Goal: Information Seeking & Learning: Learn about a topic

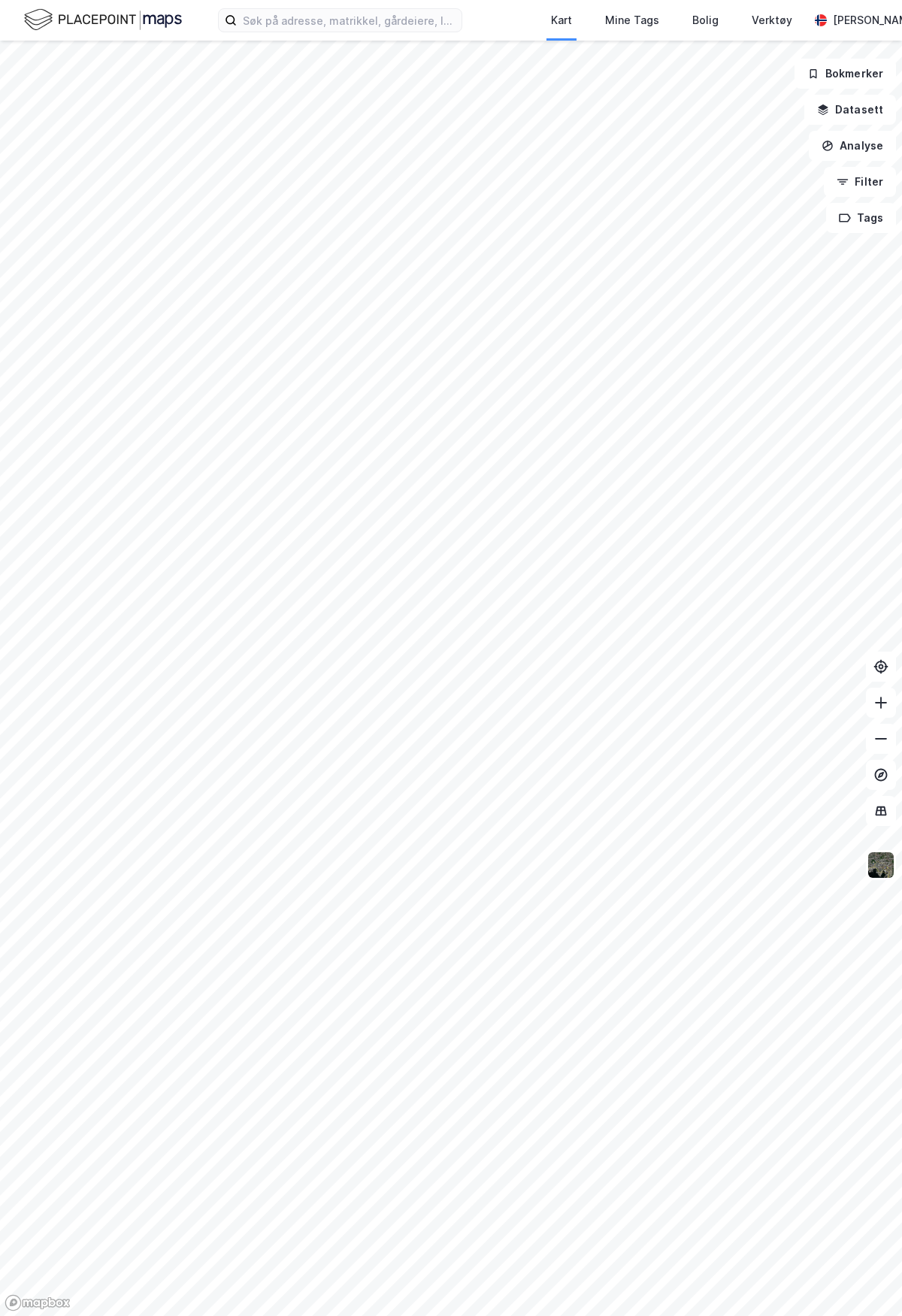
click at [394, 8] on div "Kart Mine Tags [PERSON_NAME] Verktøy [PERSON_NAME]" at bounding box center [451, 20] width 902 height 41
click at [387, 20] on input at bounding box center [349, 20] width 225 height 23
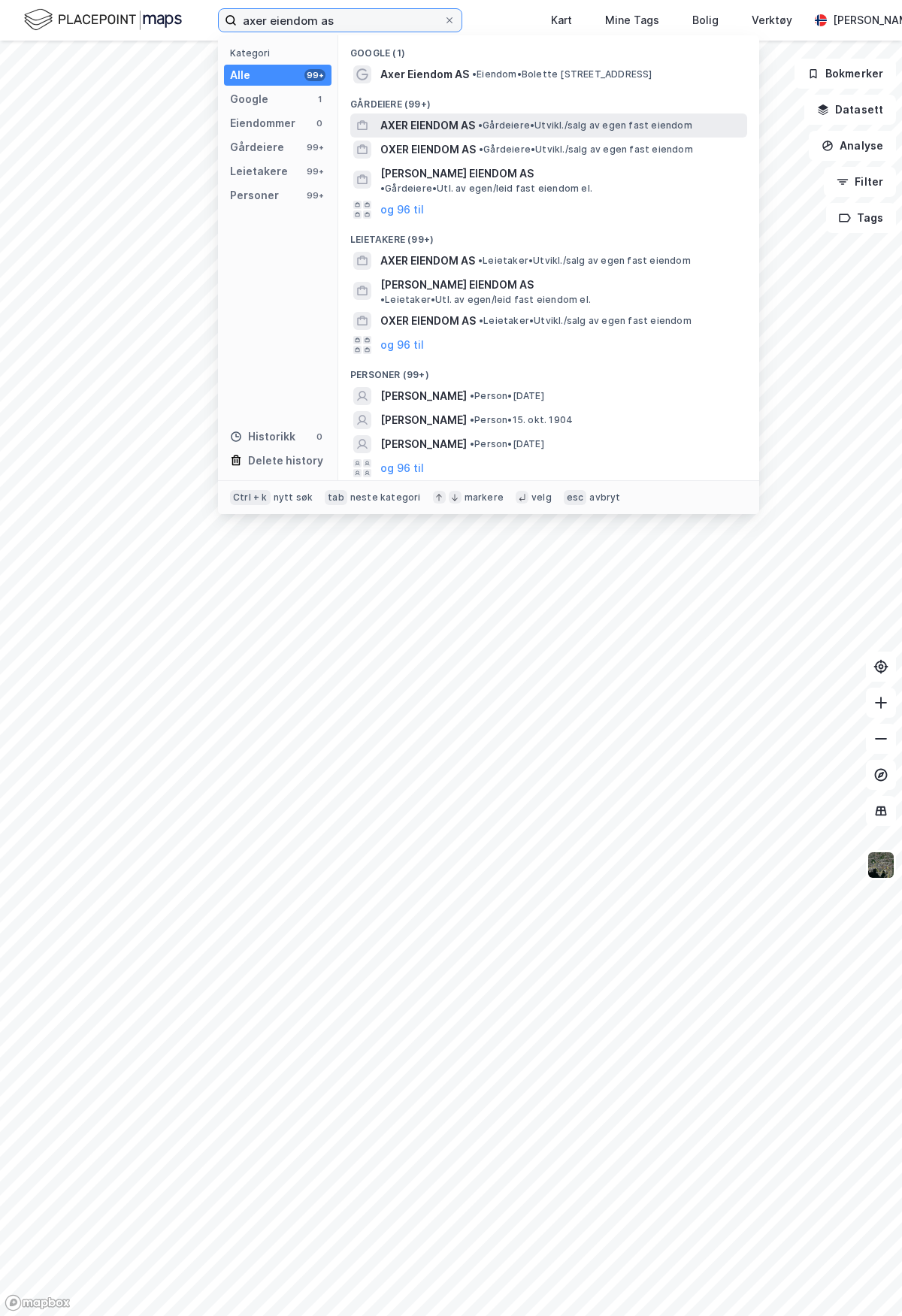
type input "axer eiendom as"
click at [426, 120] on span "AXER EIENDOM AS" at bounding box center [427, 125] width 94 height 18
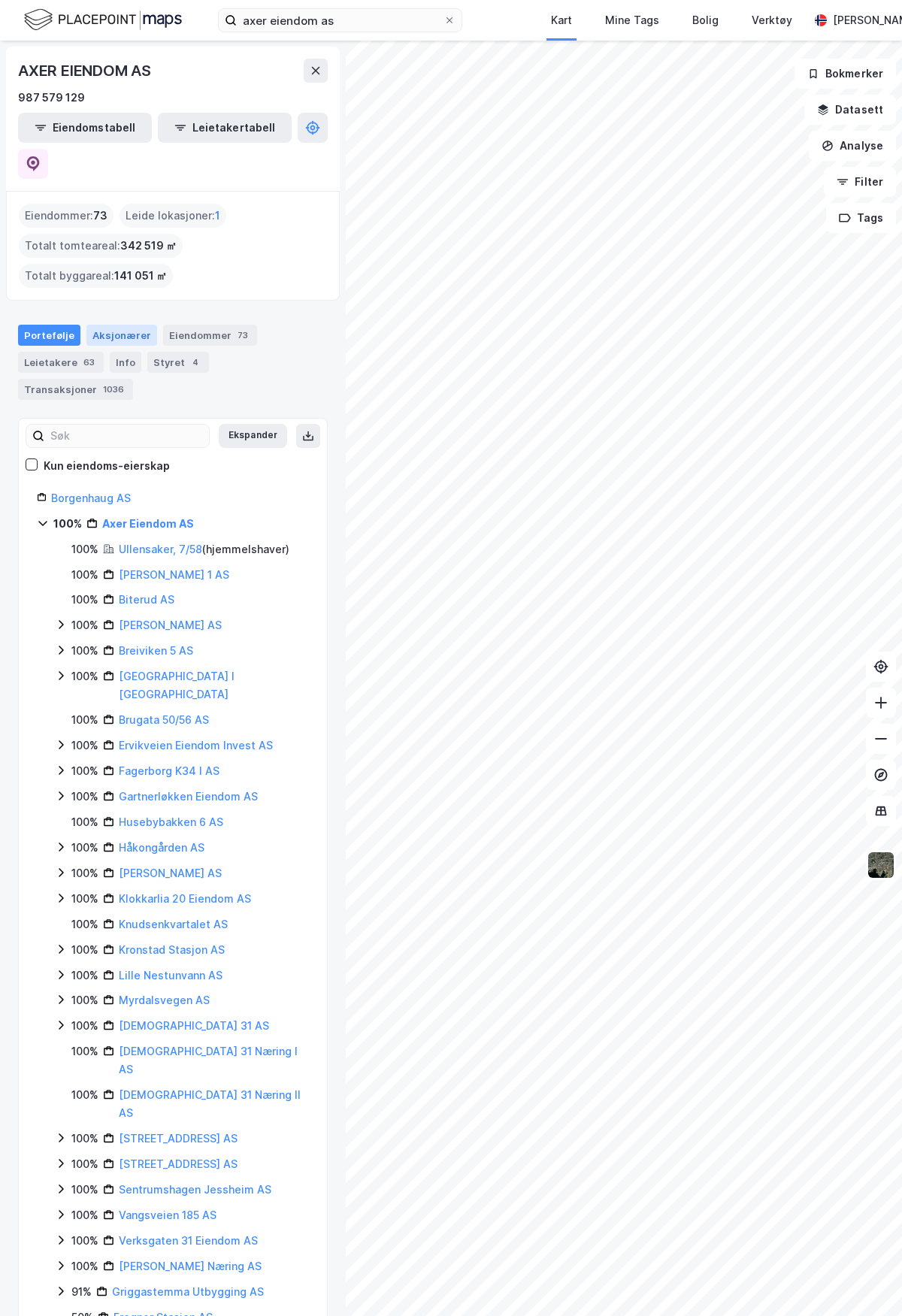
click at [105, 325] on div "Aksjonærer" at bounding box center [121, 335] width 71 height 21
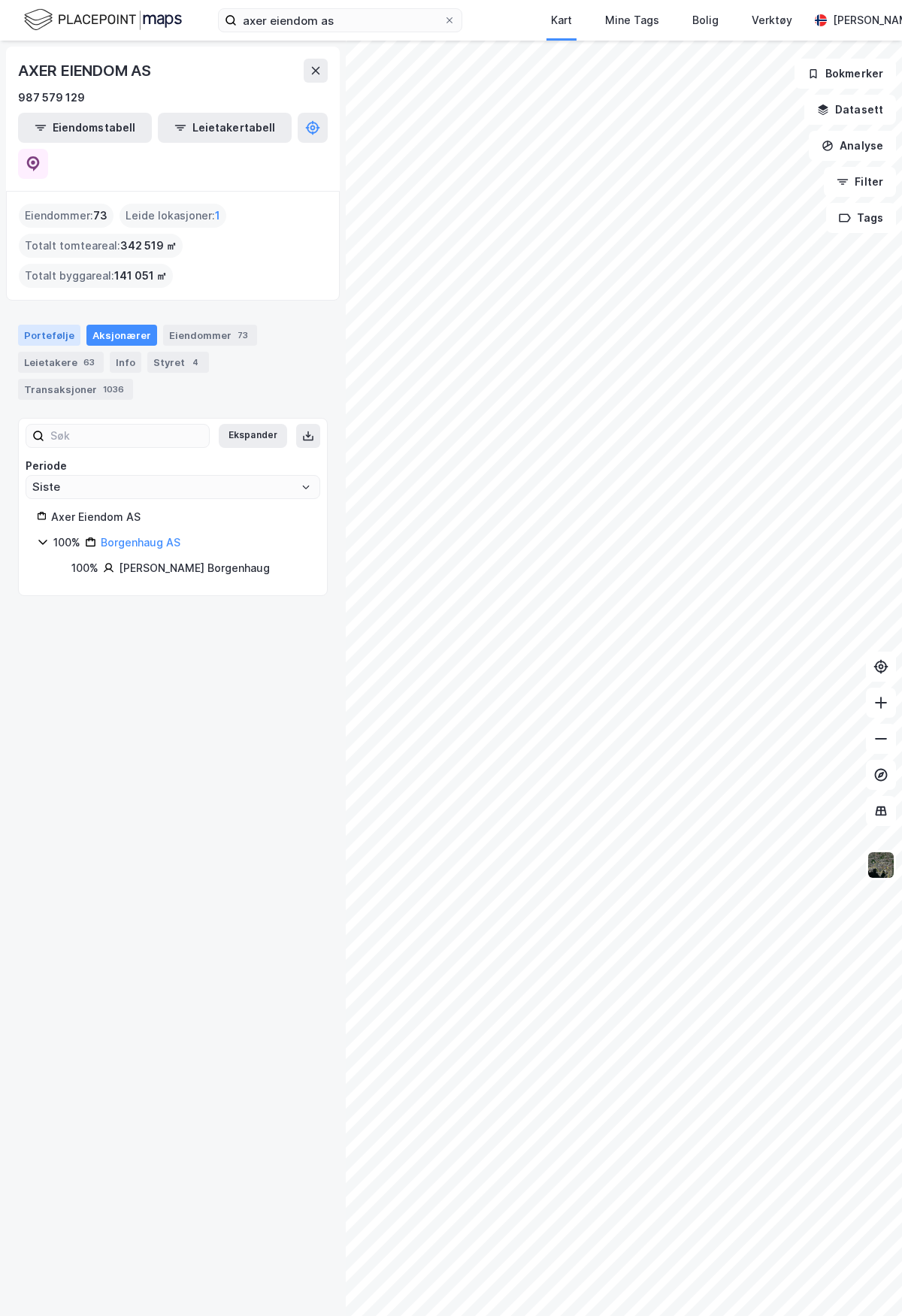
click at [57, 325] on div "Portefølje" at bounding box center [49, 335] width 63 height 21
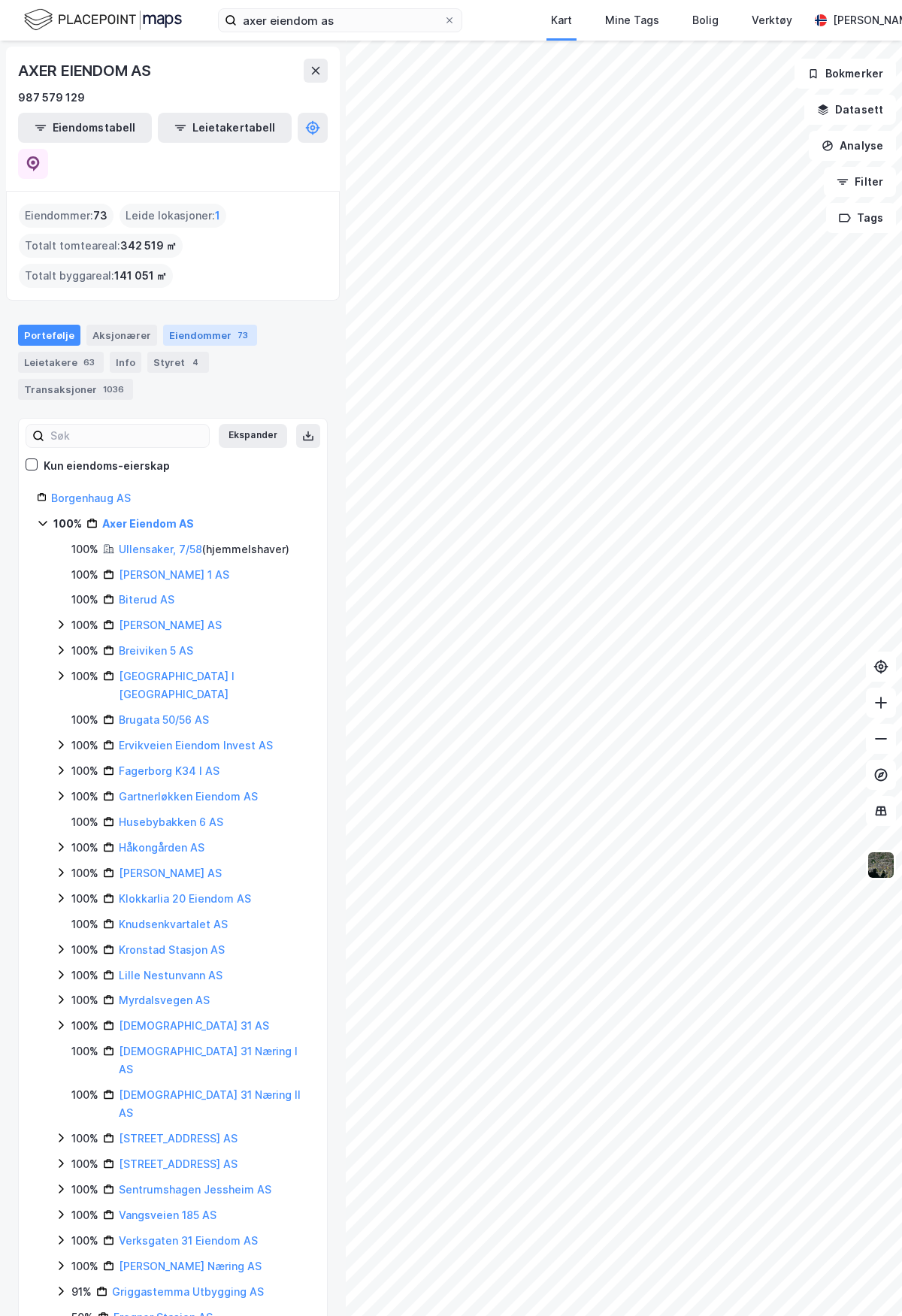
click at [165, 325] on div "Eiendommer 73" at bounding box center [210, 335] width 94 height 21
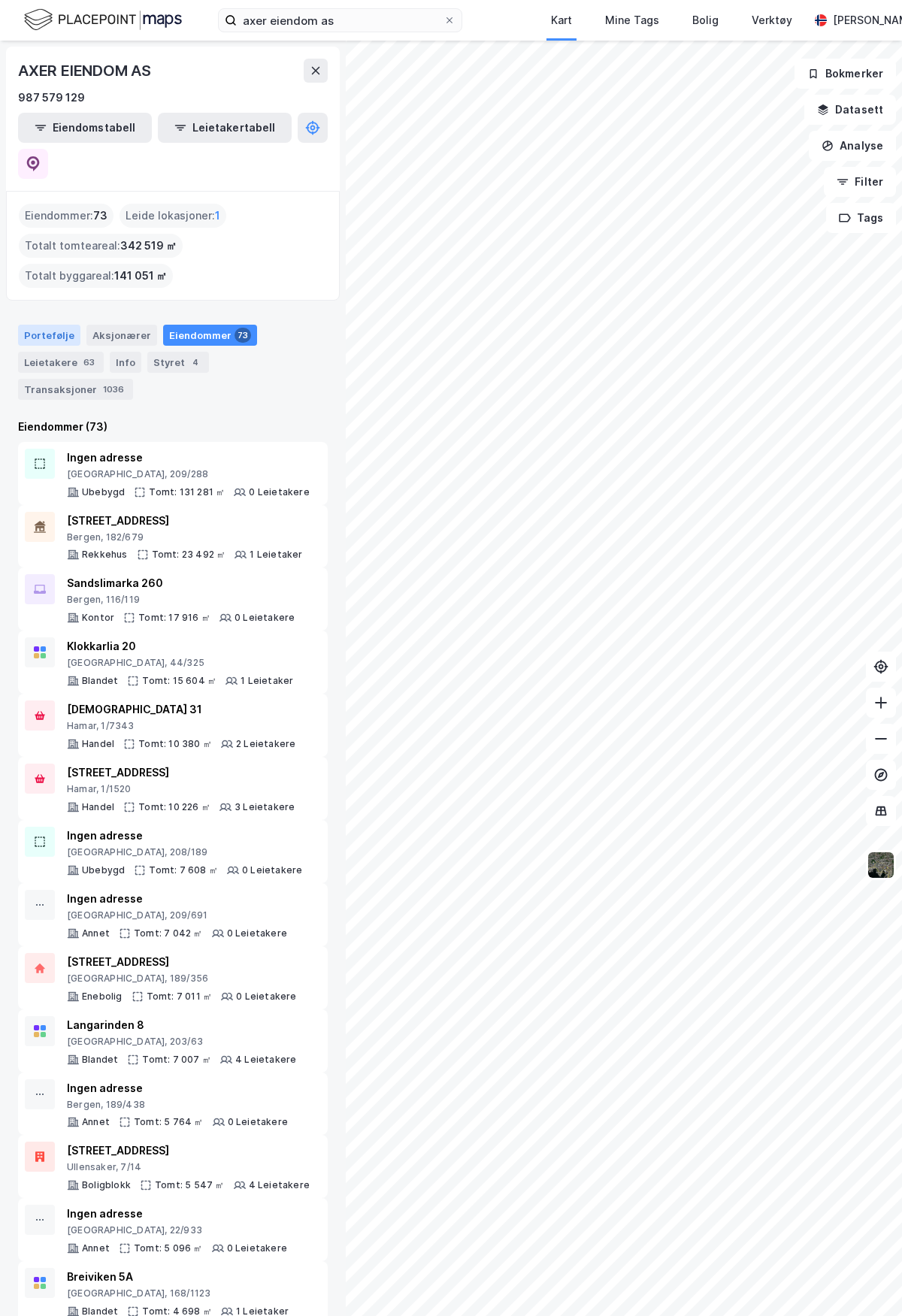
click at [64, 325] on div "Portefølje" at bounding box center [49, 335] width 63 height 21
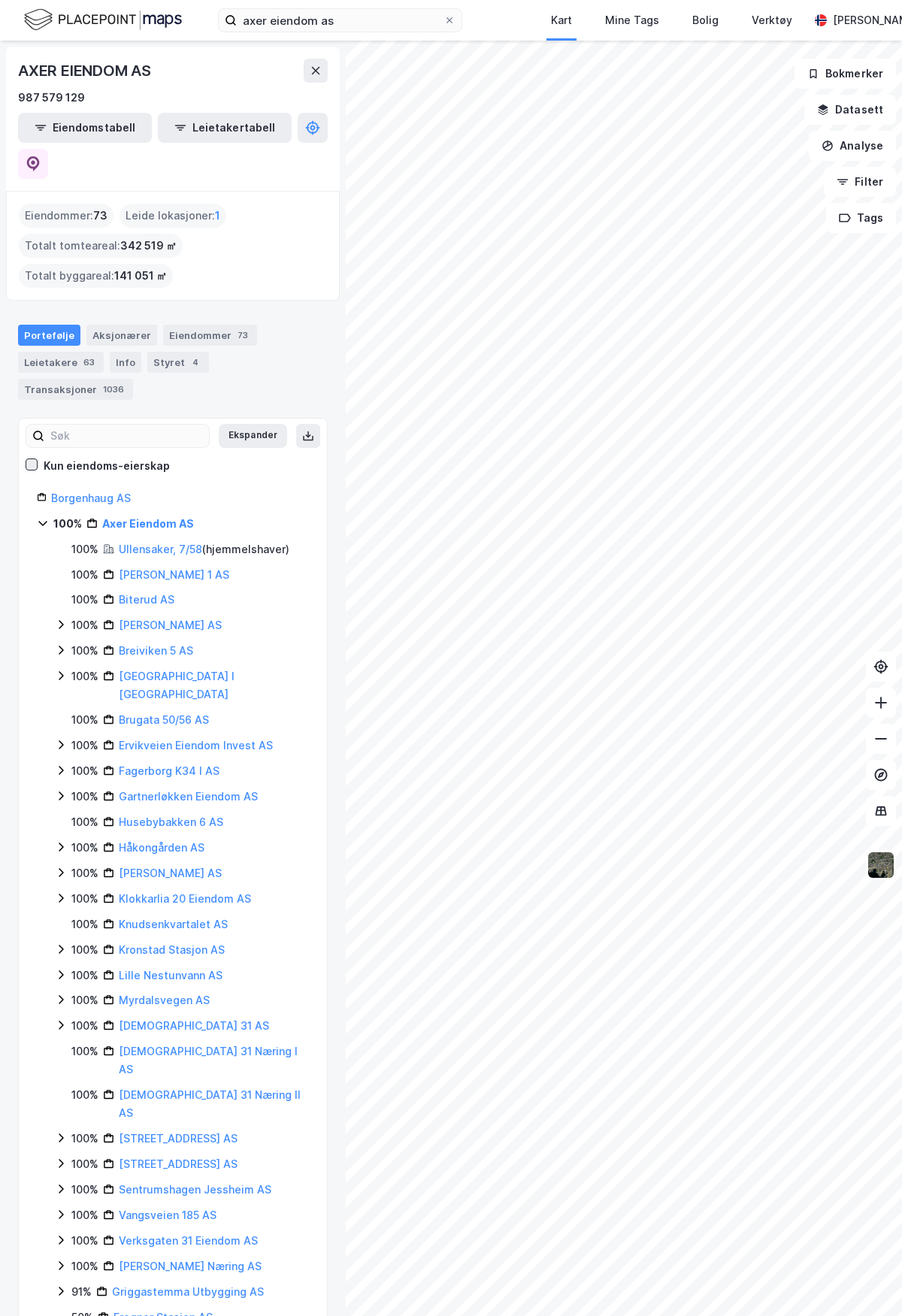
click at [26, 460] on icon at bounding box center [31, 465] width 11 height 11
click at [33, 457] on div "Kun eiendoms-eierskap" at bounding box center [98, 466] width 145 height 18
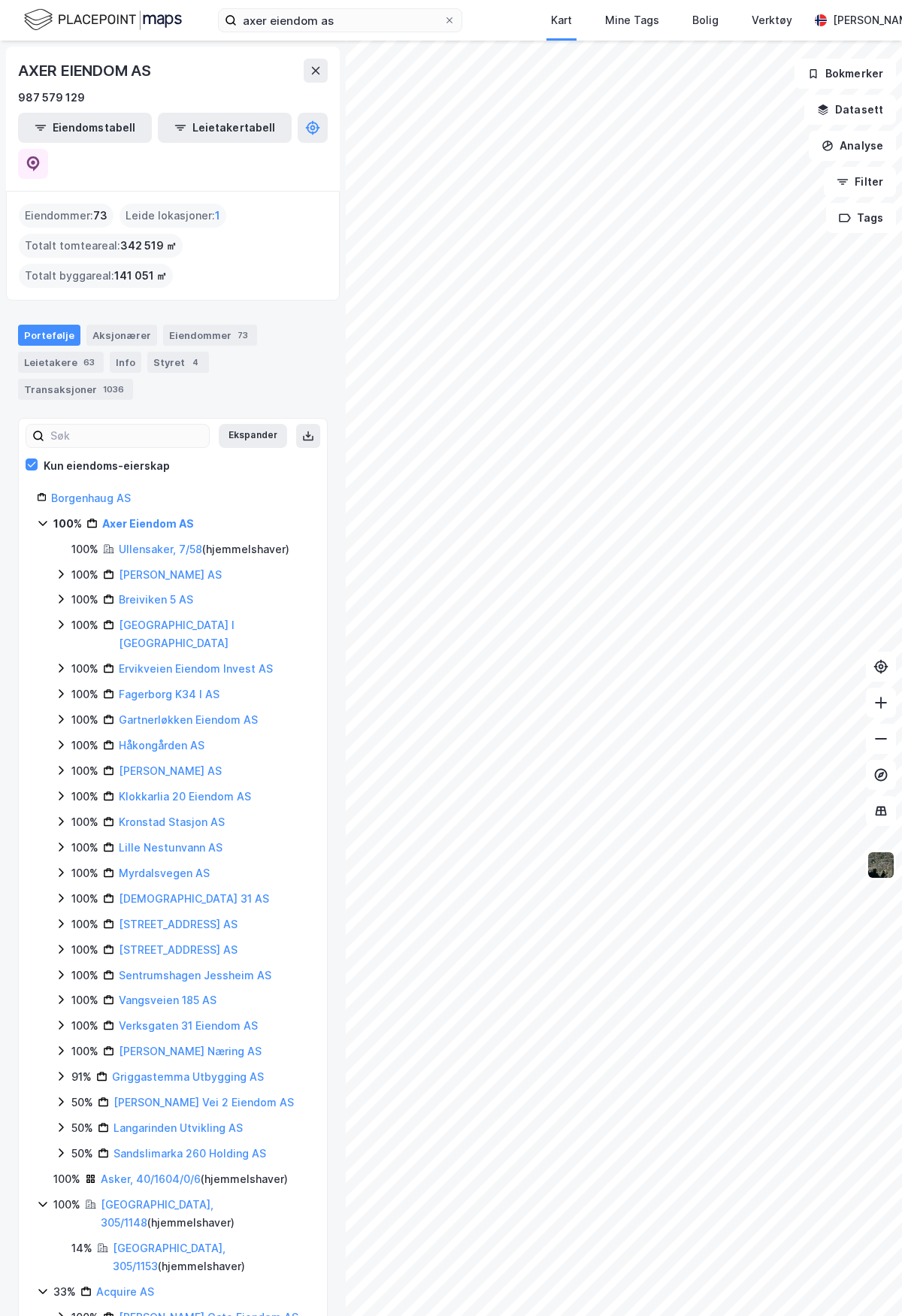
click at [55, 568] on icon at bounding box center [61, 574] width 12 height 12
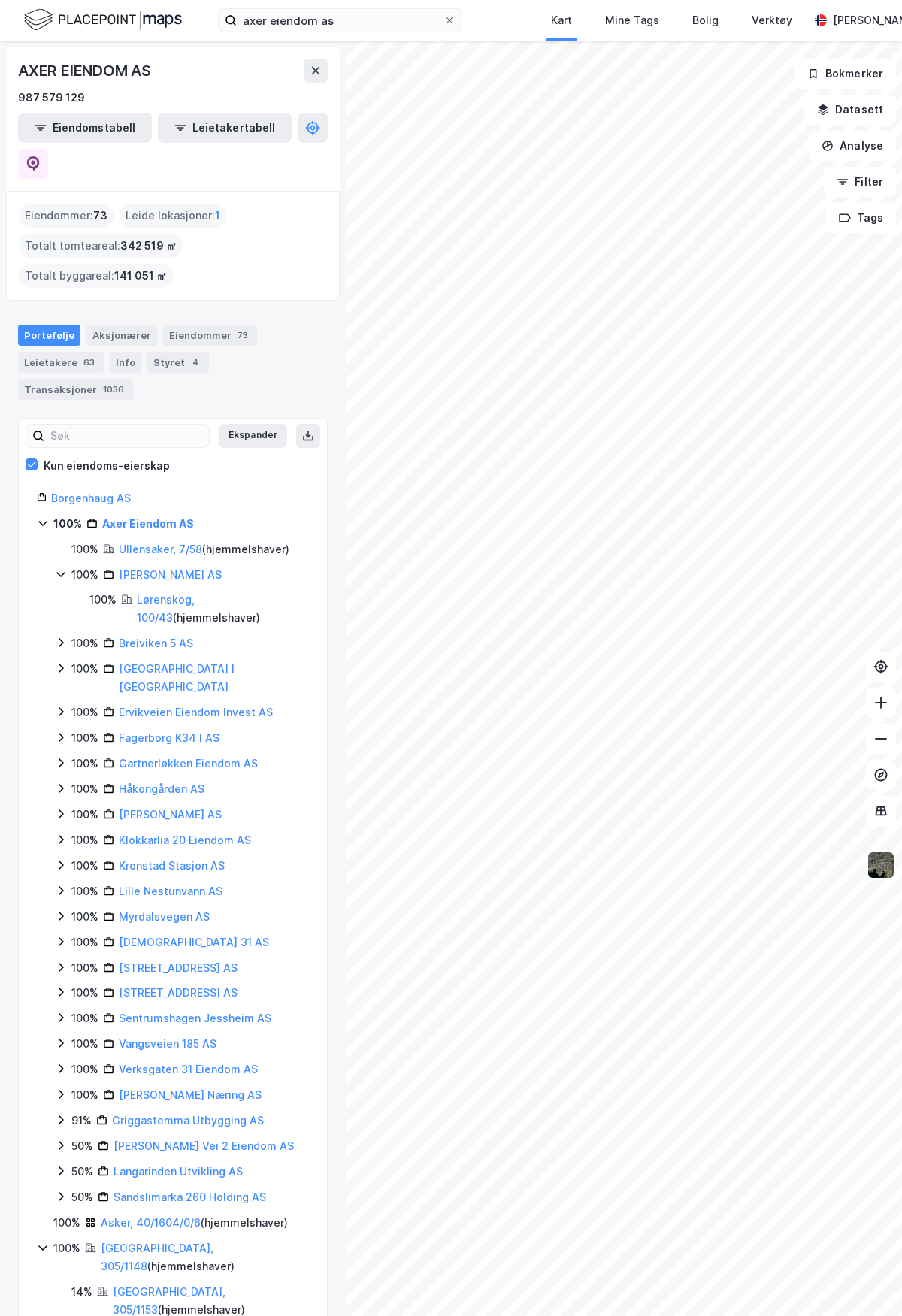
click at [62, 637] on icon at bounding box center [61, 643] width 12 height 12
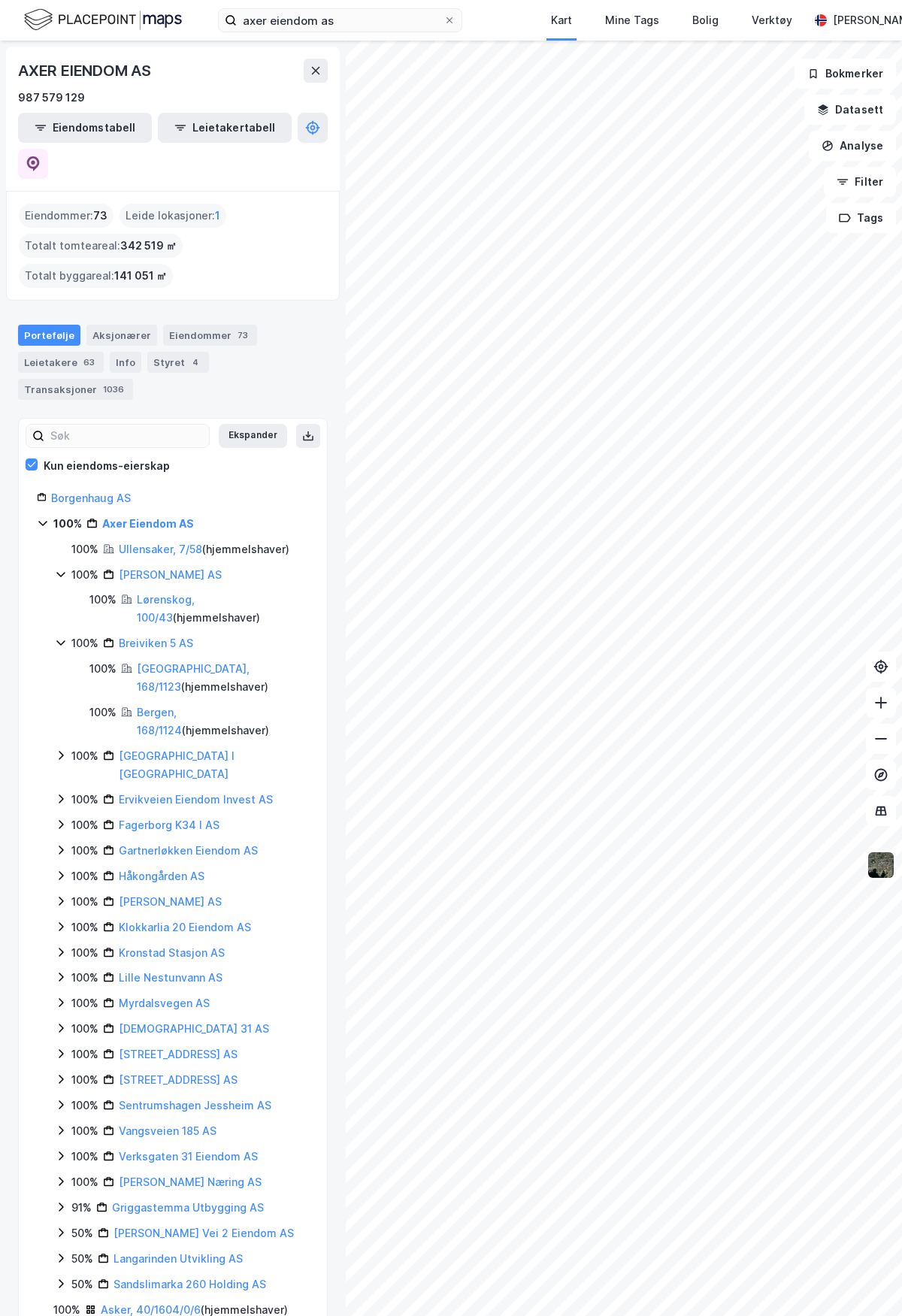
click at [59, 749] on icon at bounding box center [61, 755] width 12 height 12
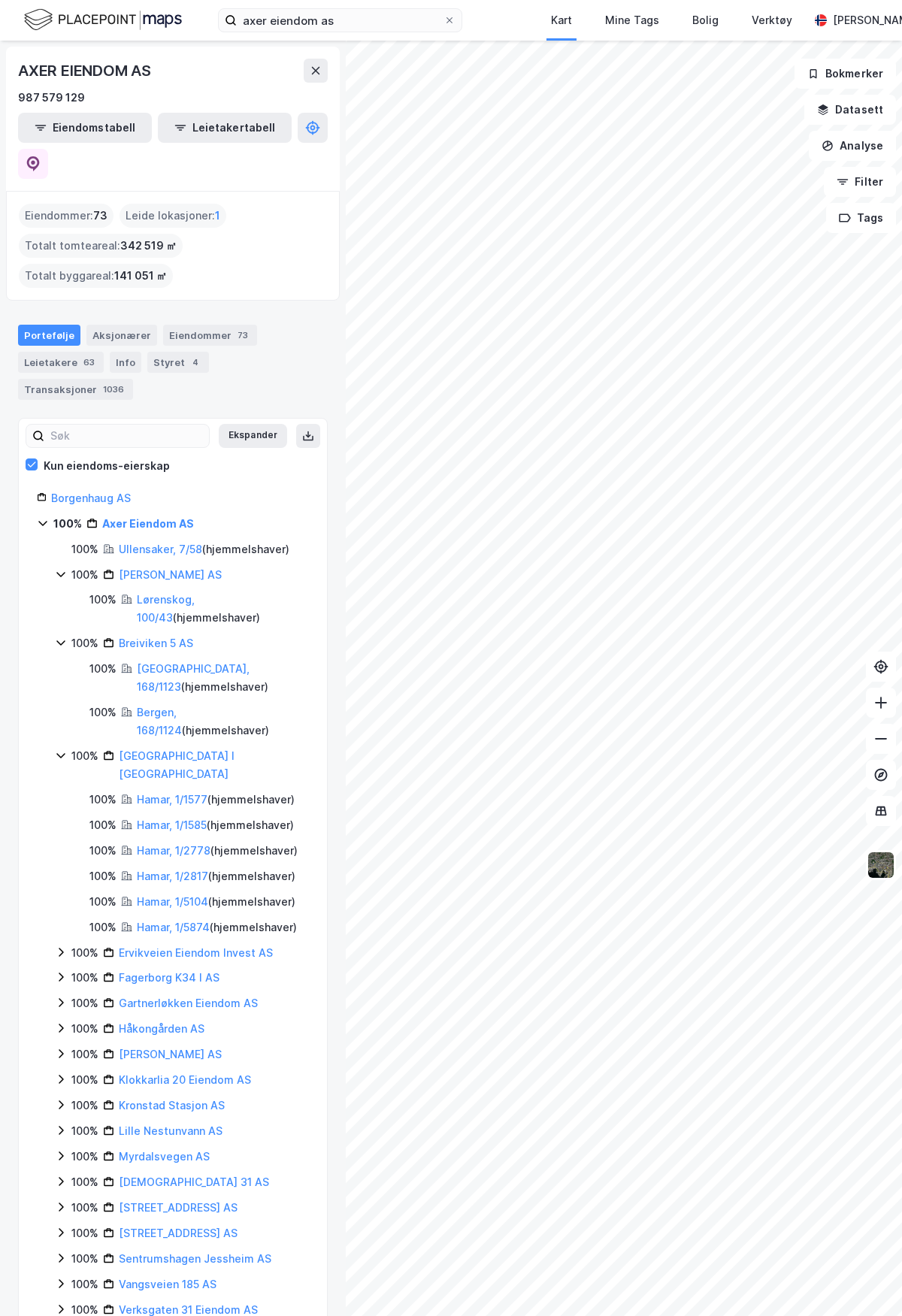
click at [60, 946] on icon at bounding box center [61, 952] width 12 height 12
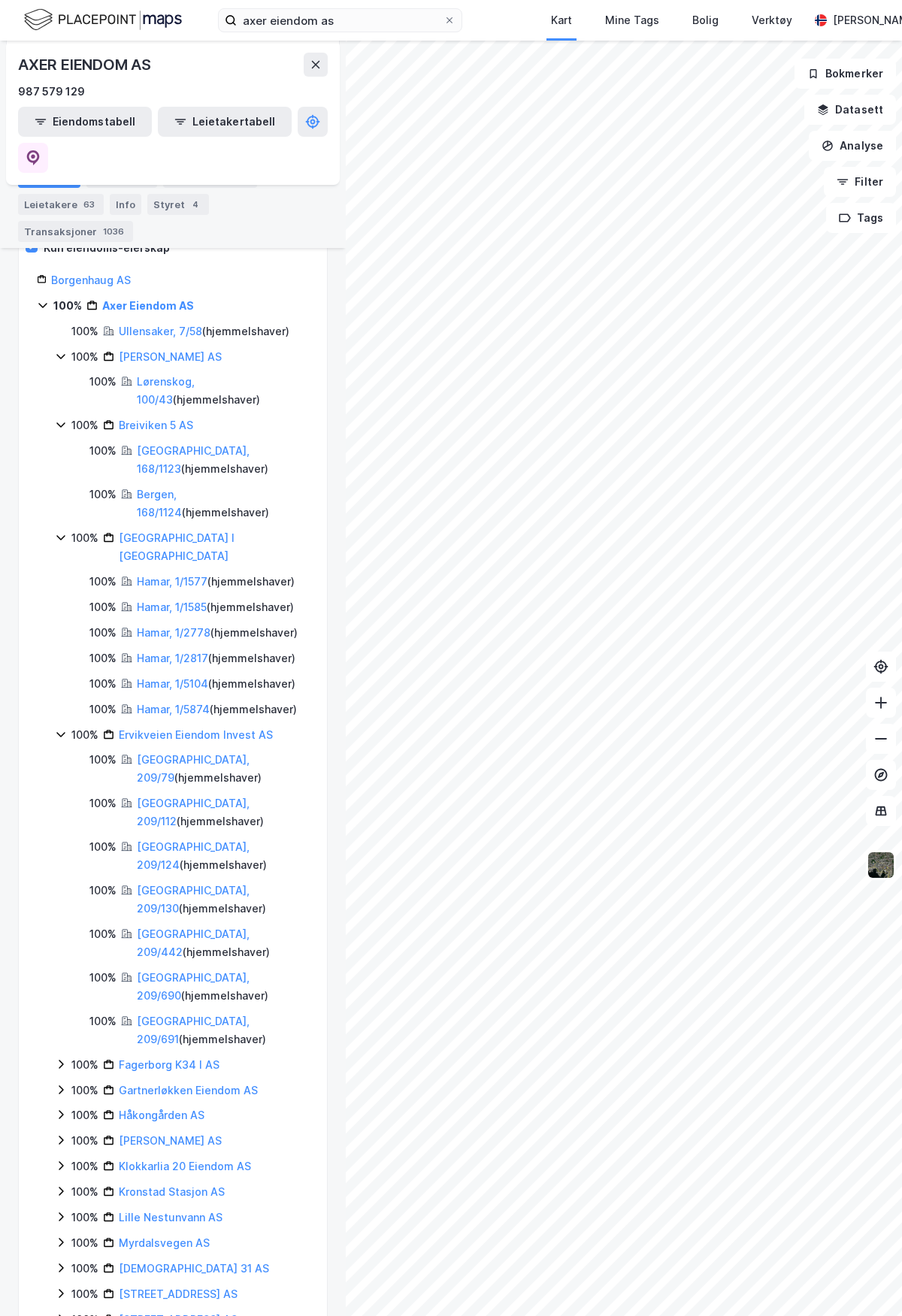
scroll to position [451, 0]
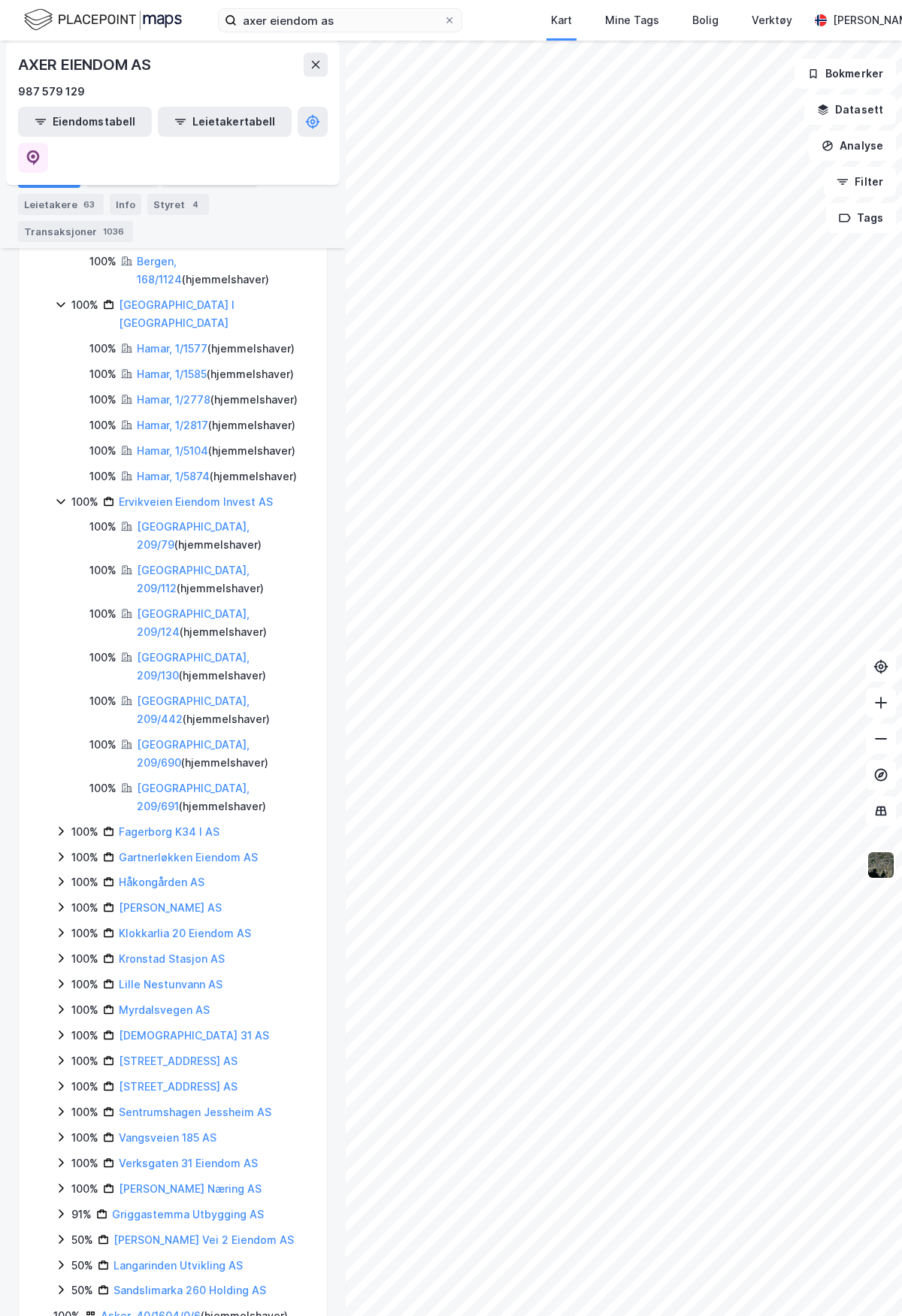
click at [59, 826] on icon at bounding box center [61, 831] width 12 height 12
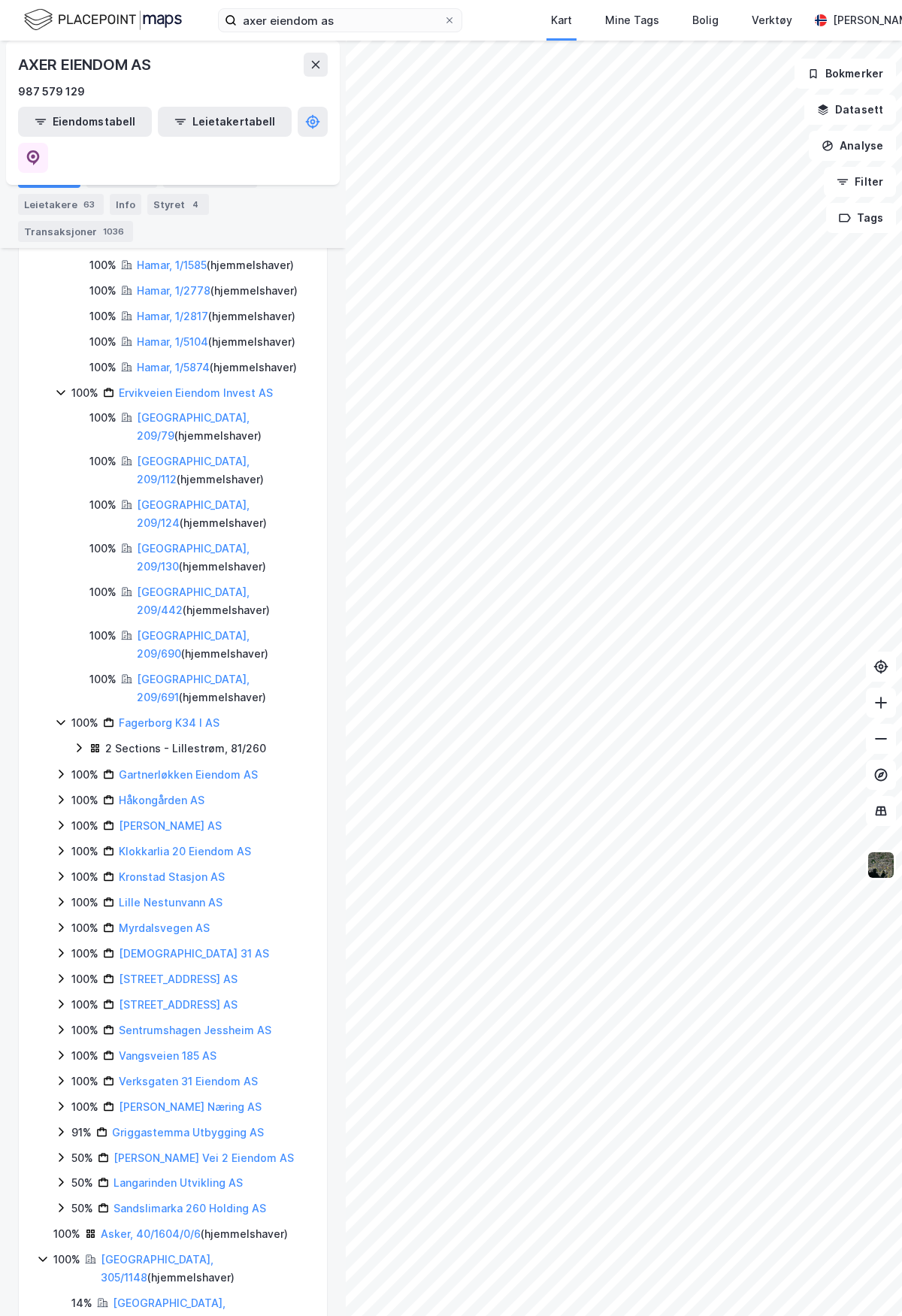
scroll to position [622, 0]
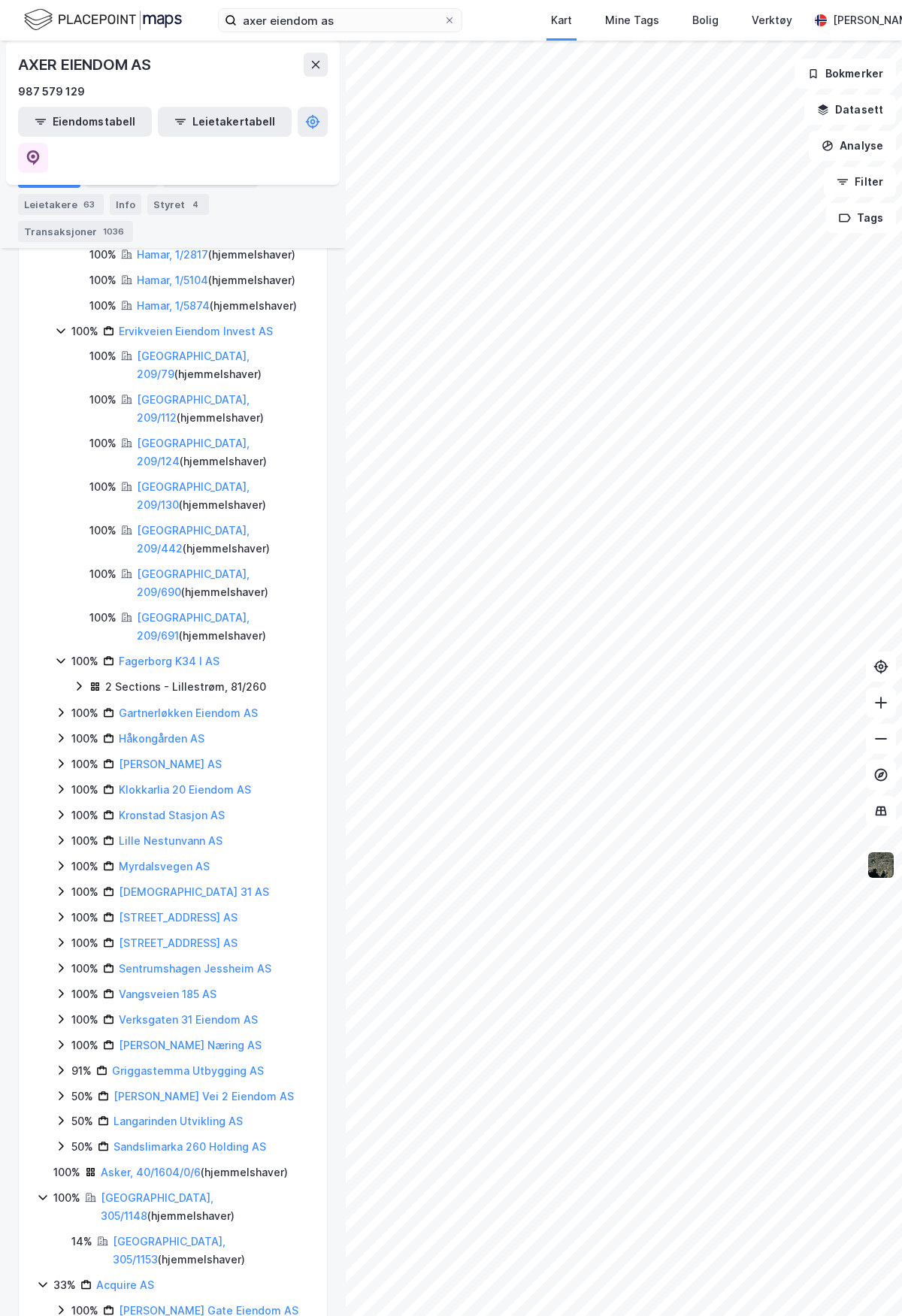
click at [58, 706] on icon at bounding box center [61, 712] width 12 height 12
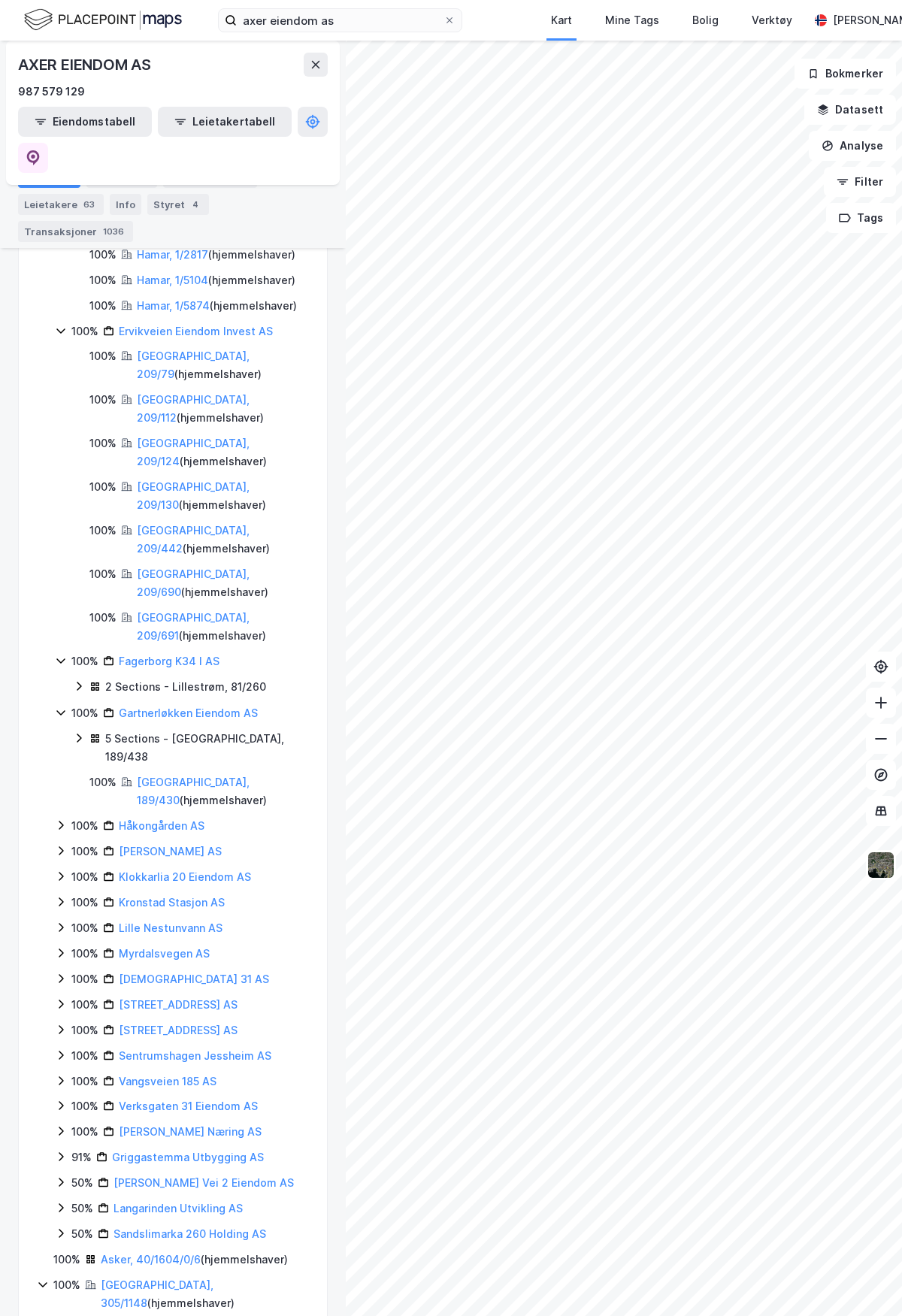
click at [55, 819] on icon at bounding box center [61, 825] width 12 height 12
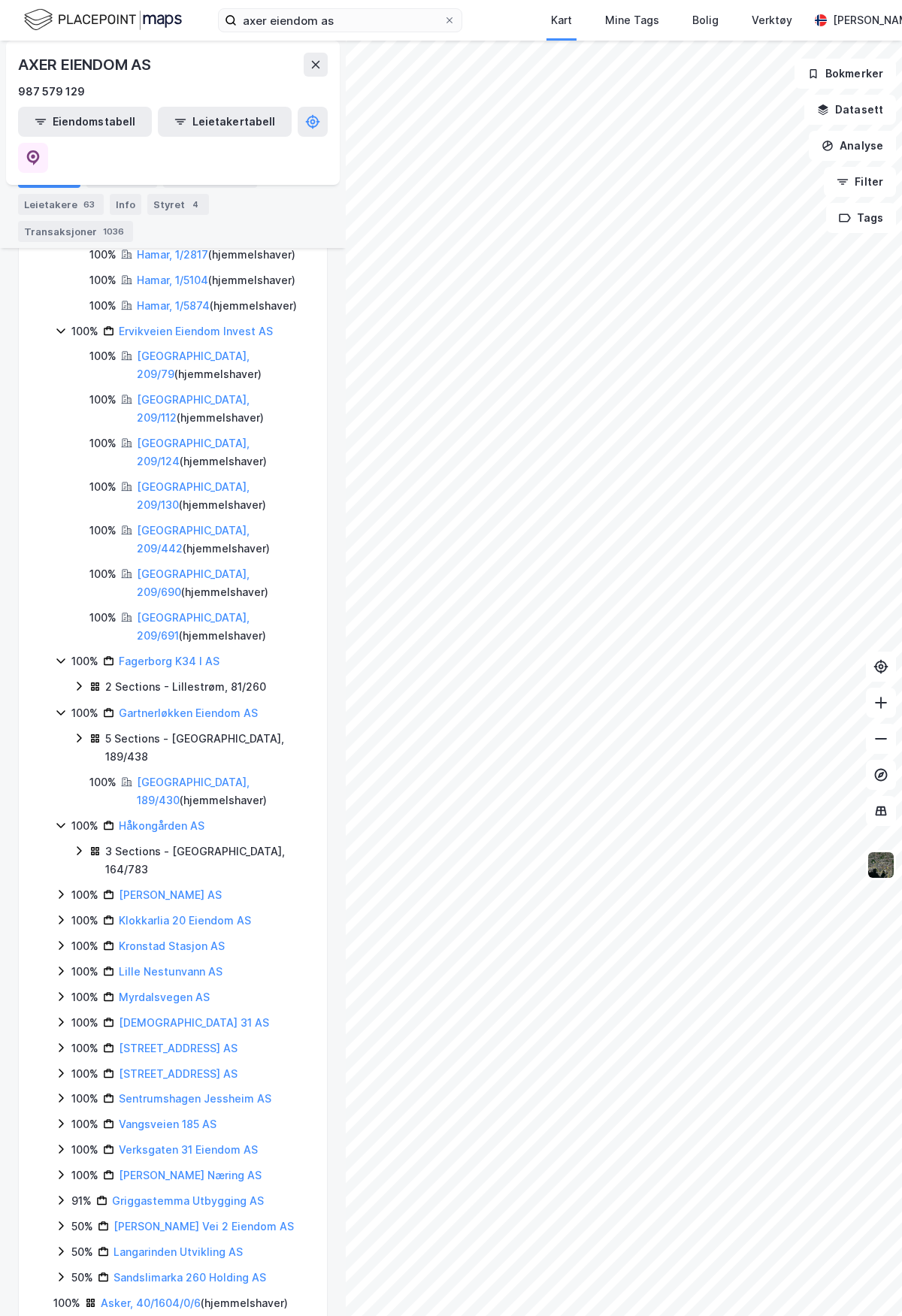
click at [57, 888] on icon at bounding box center [61, 894] width 12 height 12
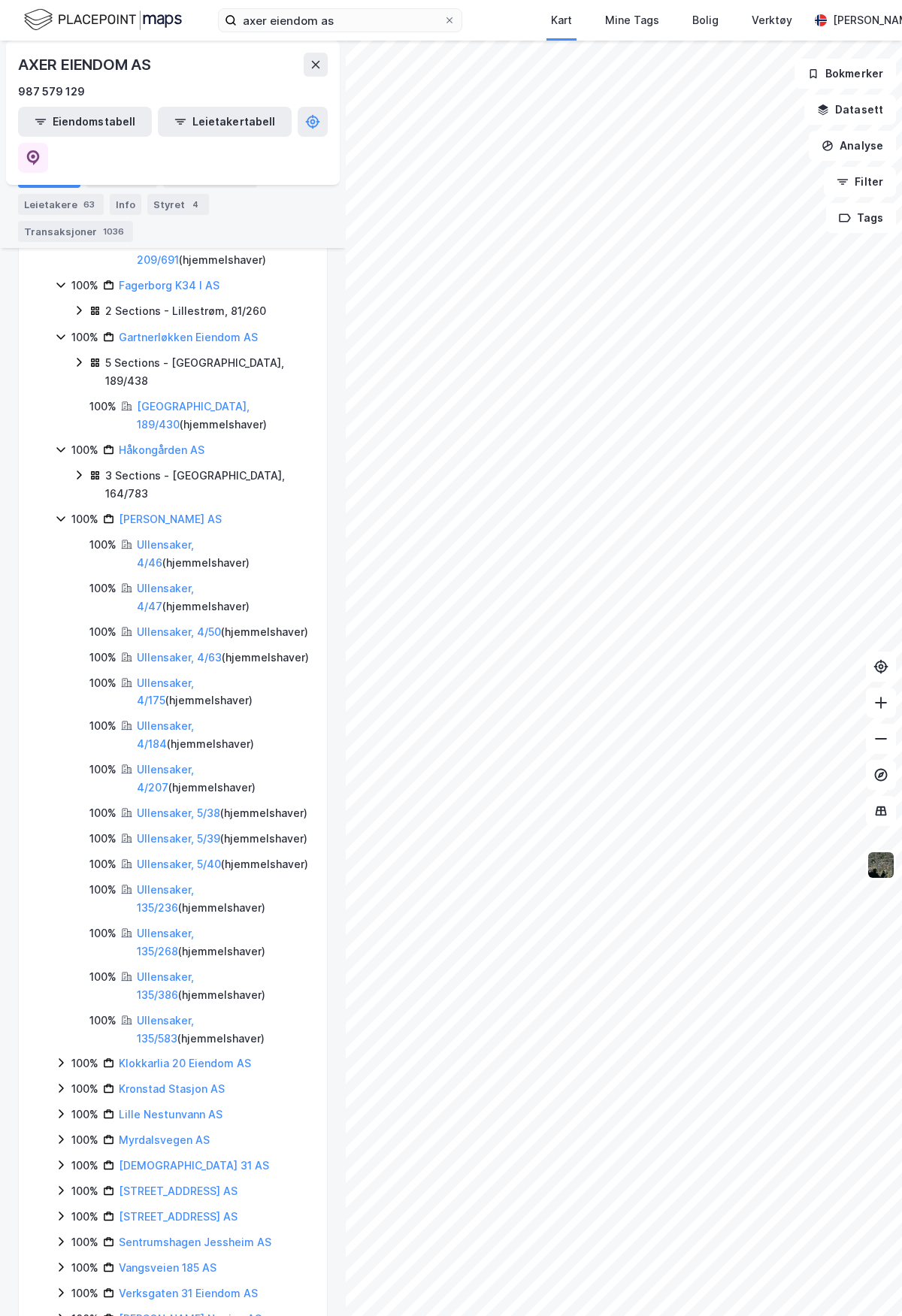
scroll to position [1222, 0]
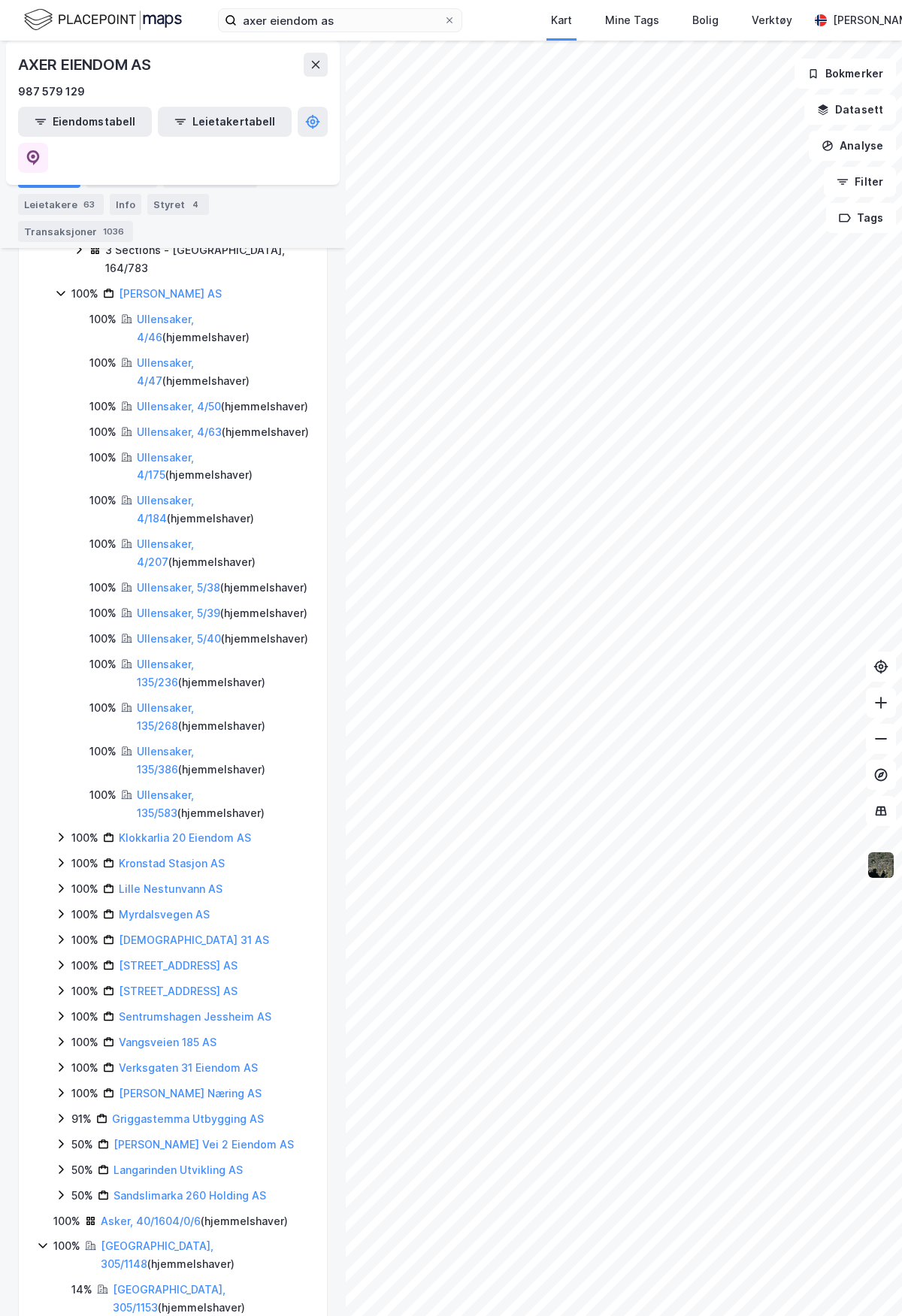
click at [60, 831] on icon at bounding box center [61, 837] width 12 height 12
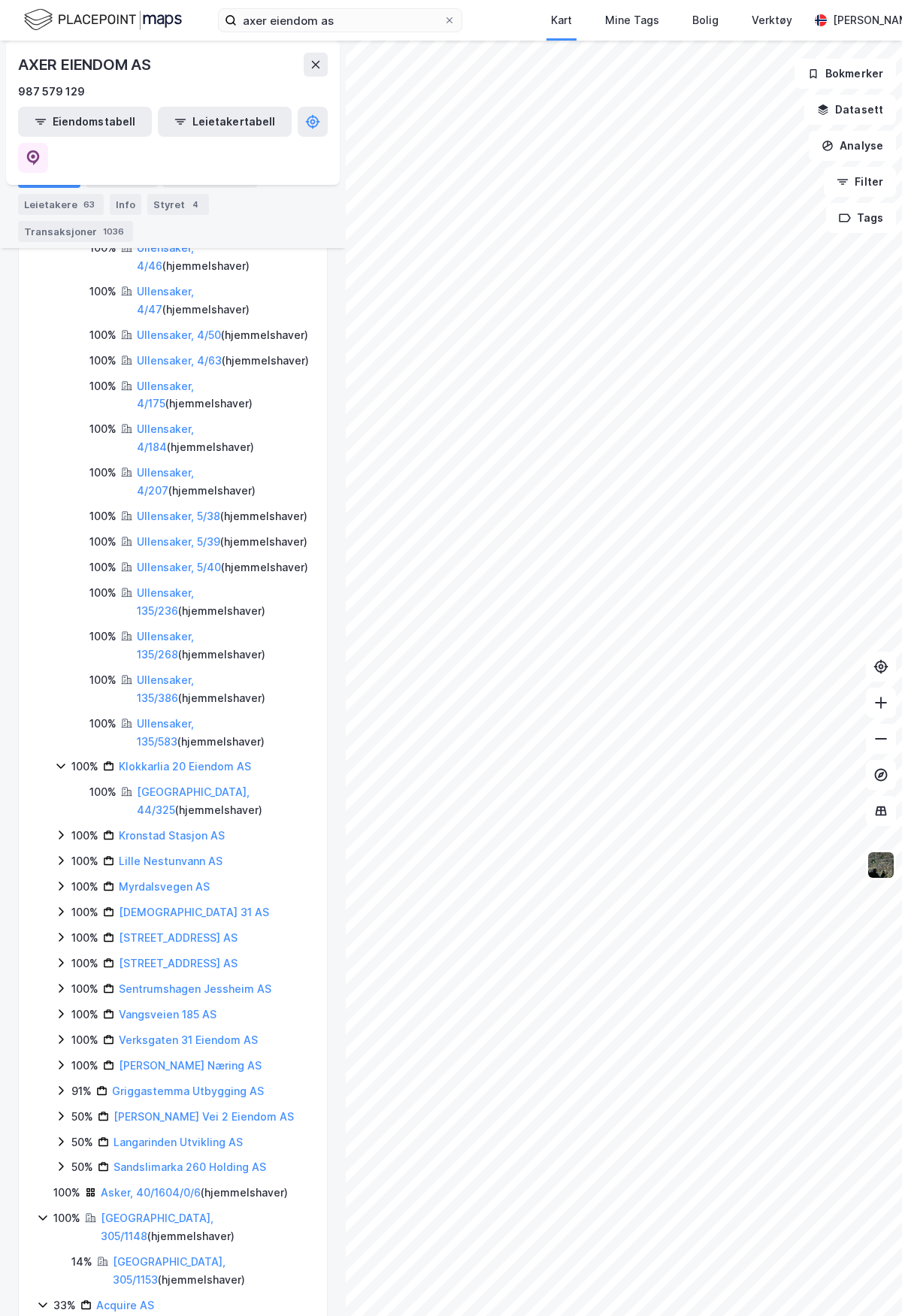
scroll to position [1371, 0]
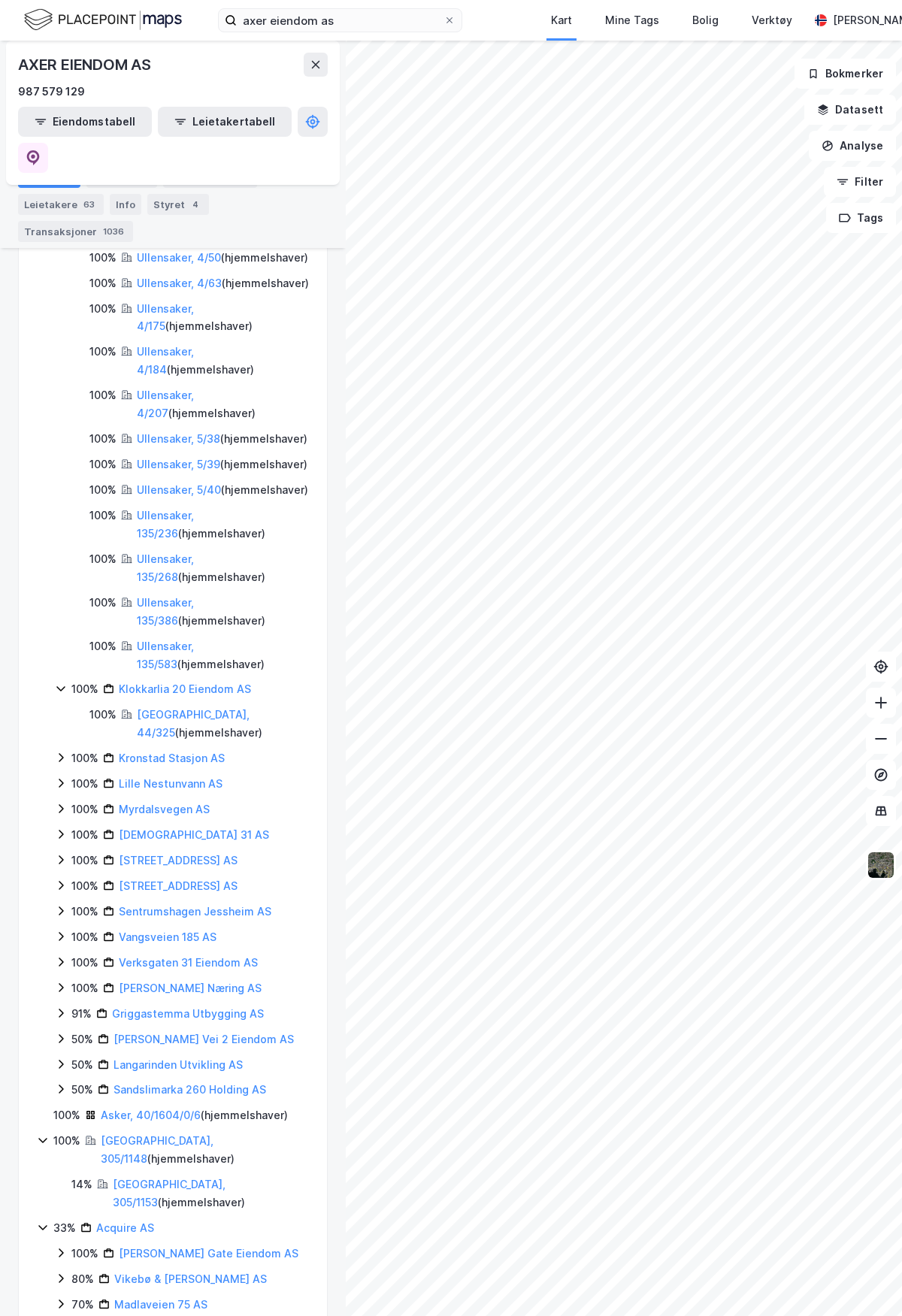
click at [62, 751] on icon at bounding box center [61, 757] width 12 height 12
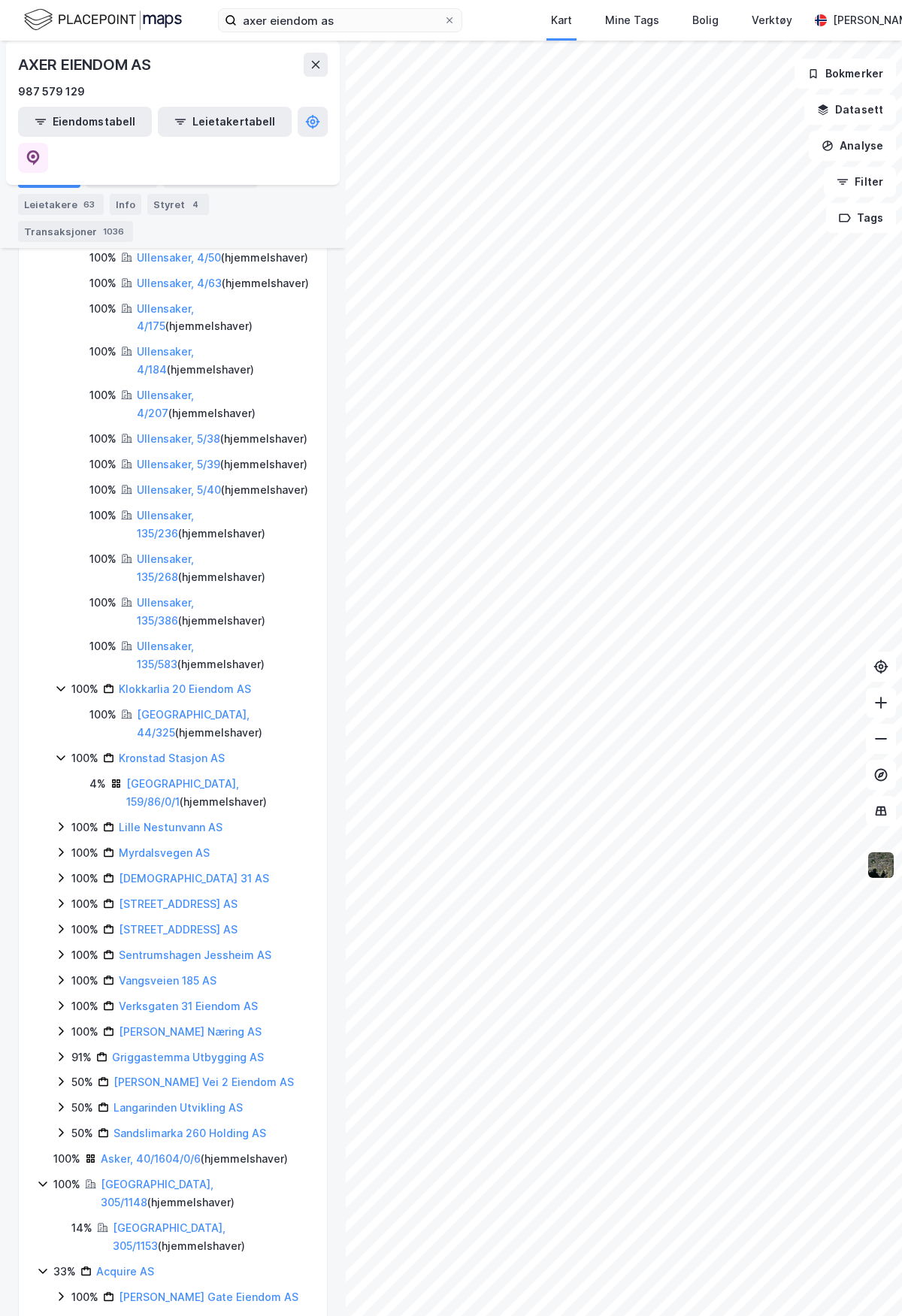
click at [61, 822] on icon at bounding box center [60, 826] width 4 height 9
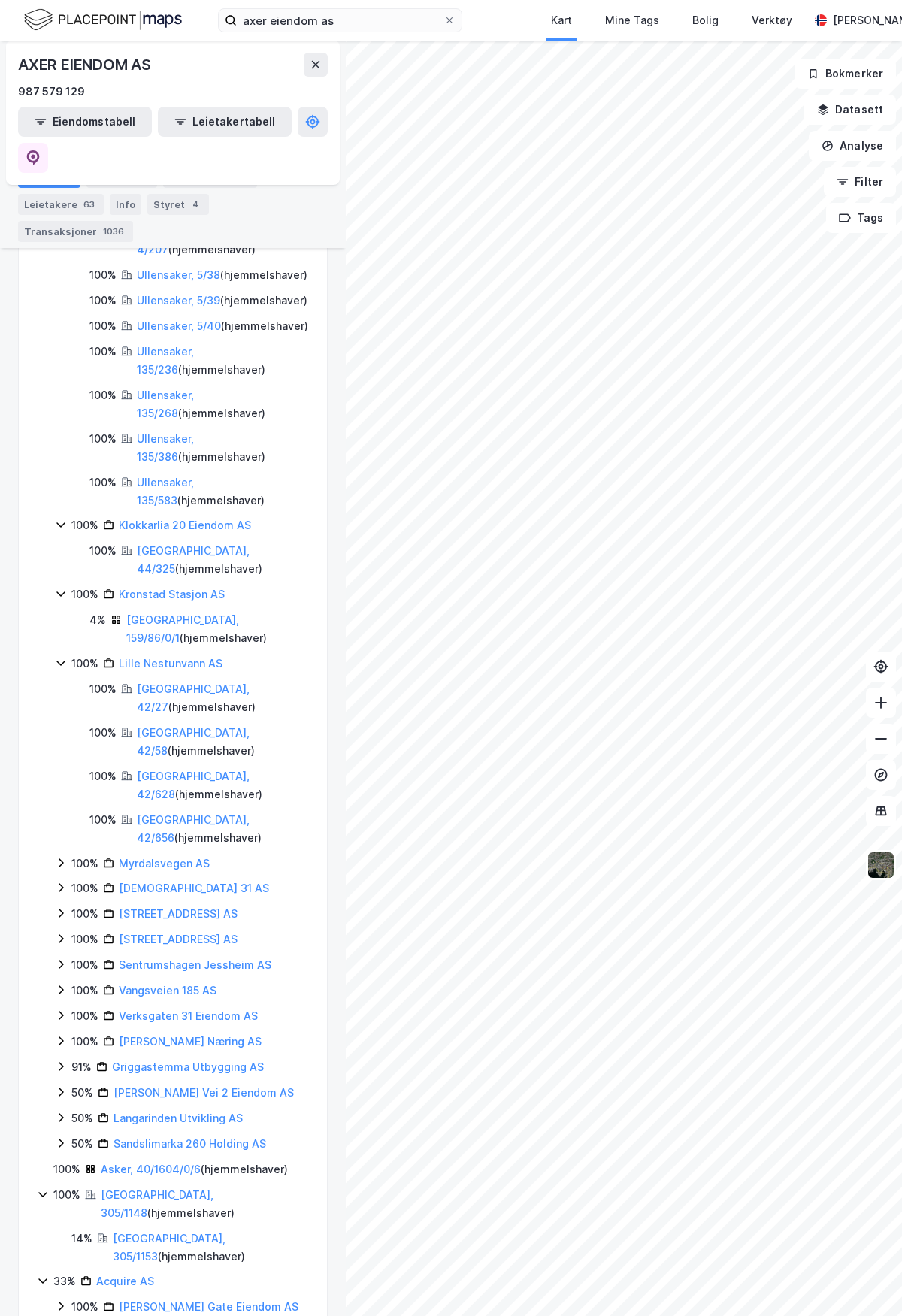
scroll to position [1552, 0]
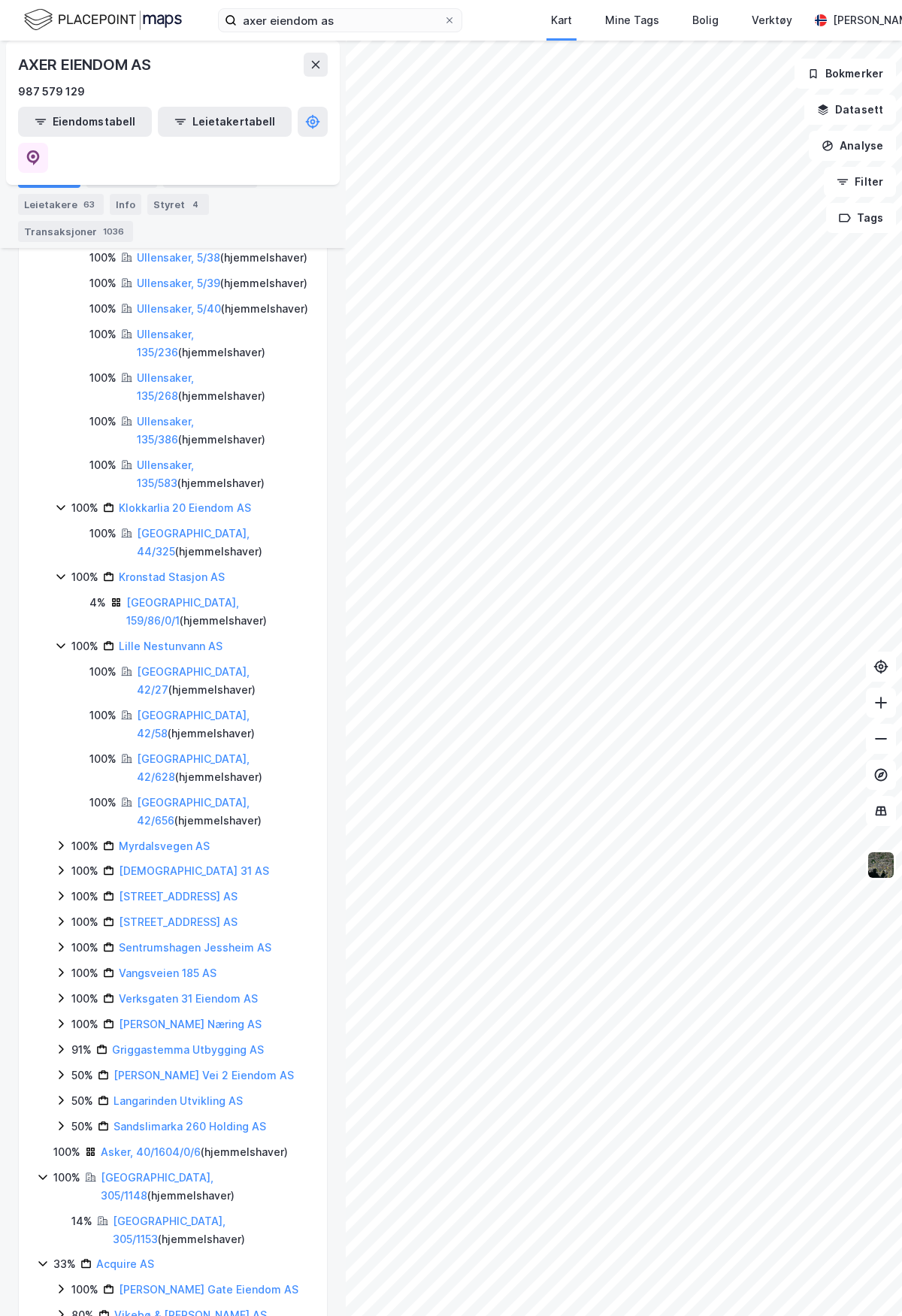
click at [63, 837] on div "100% Myrdalsvegen AS" at bounding box center [182, 846] width 254 height 18
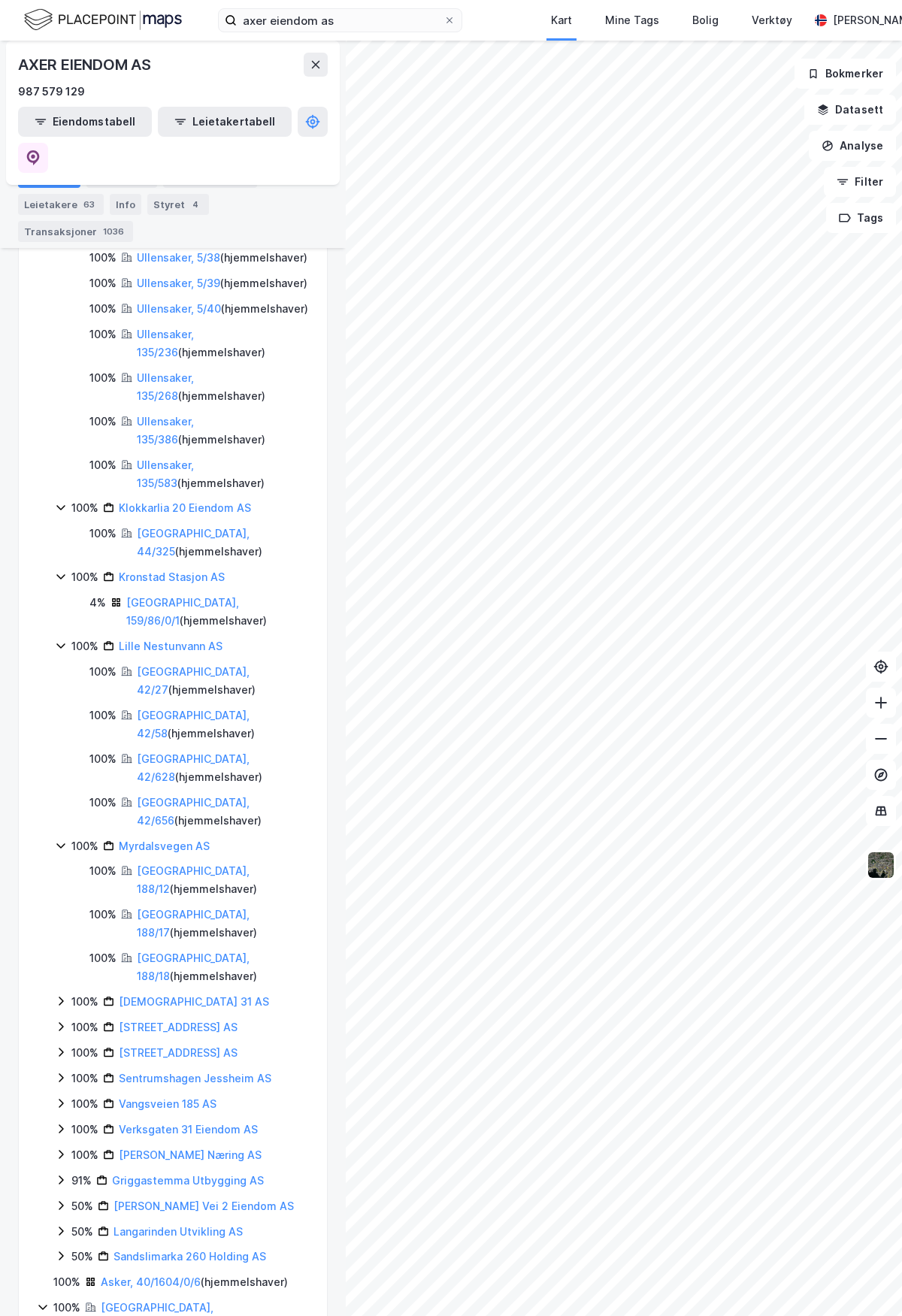
click at [62, 995] on icon at bounding box center [61, 1001] width 12 height 12
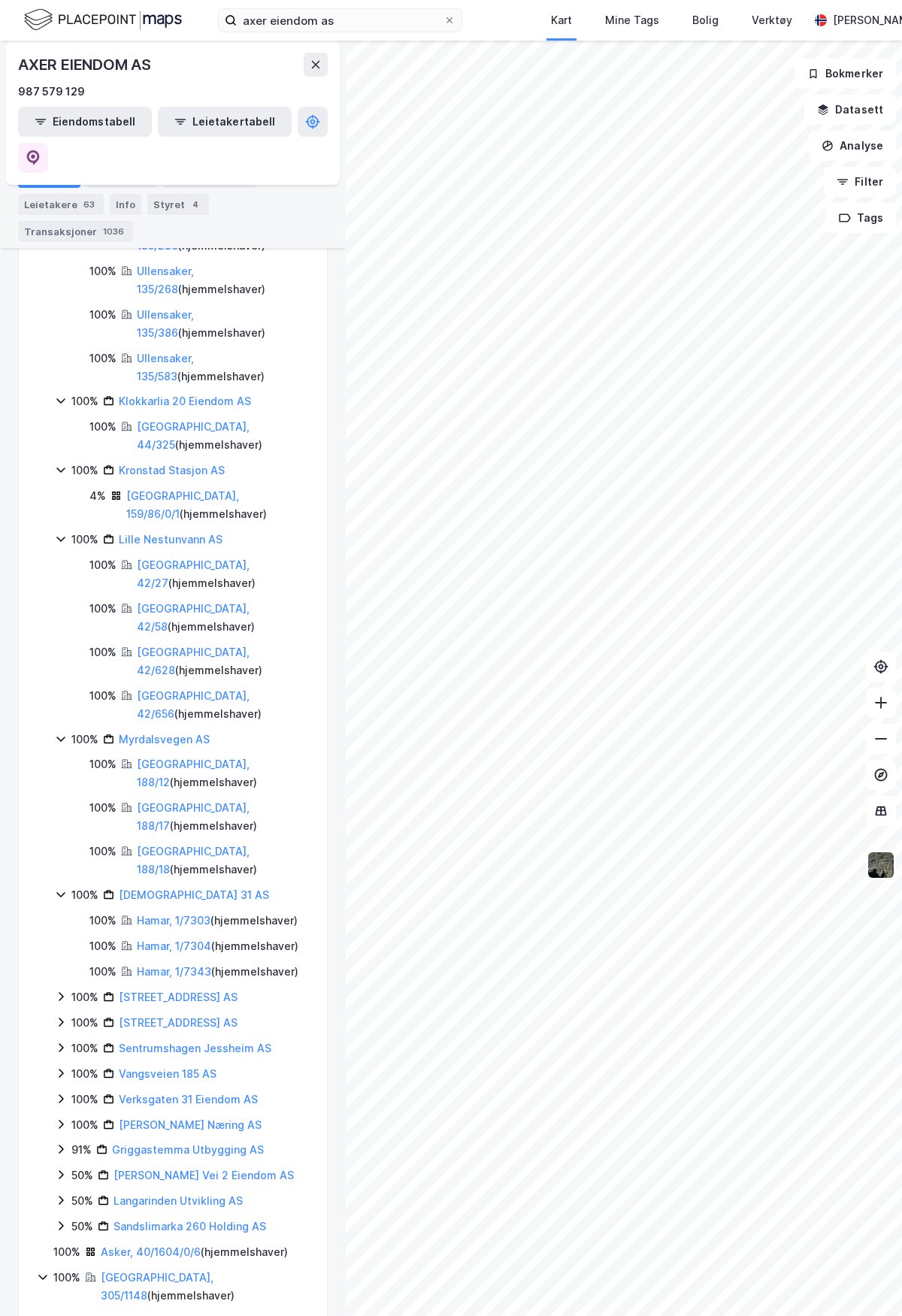
scroll to position [1760, 0]
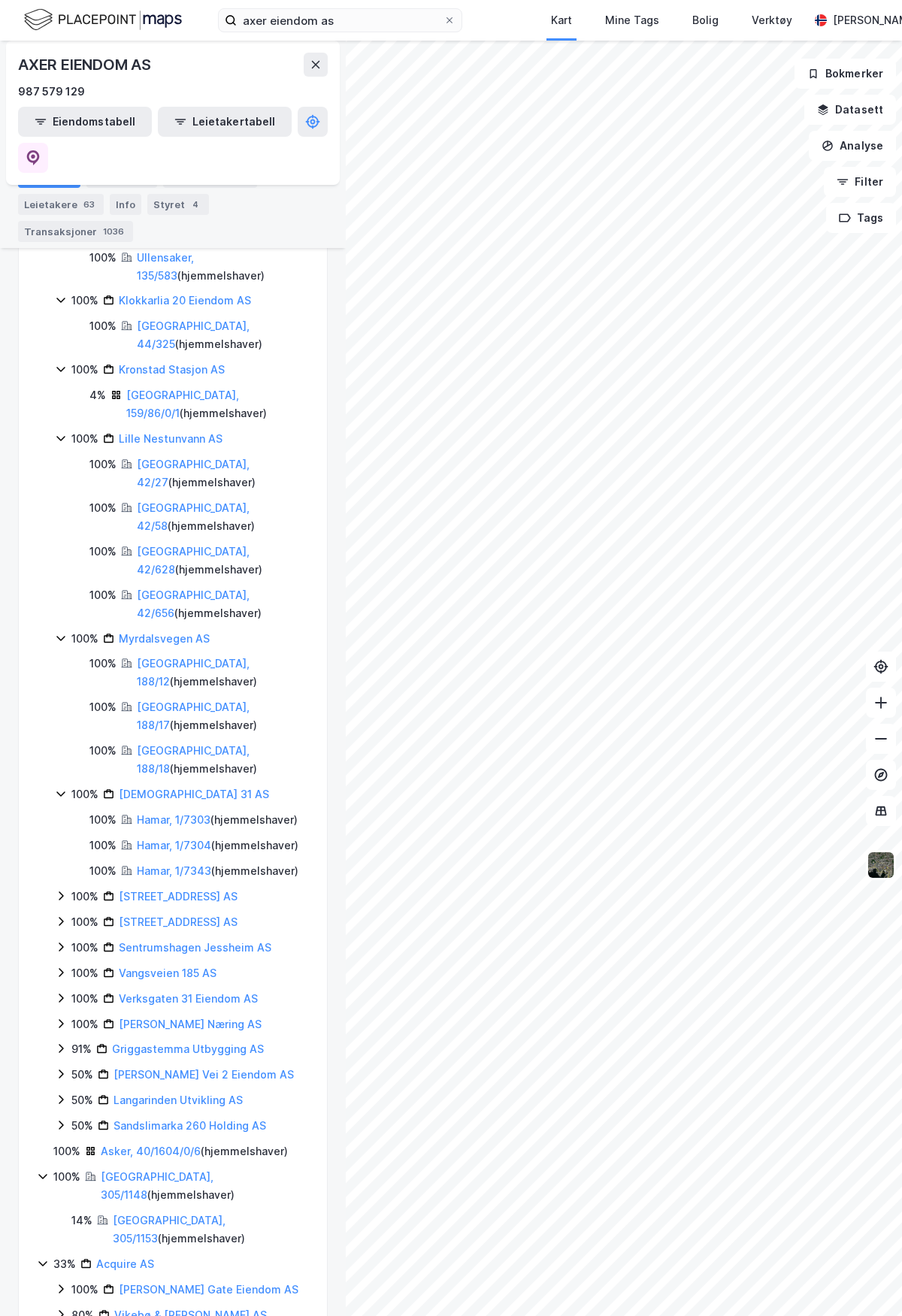
click at [65, 890] on icon at bounding box center [61, 896] width 12 height 12
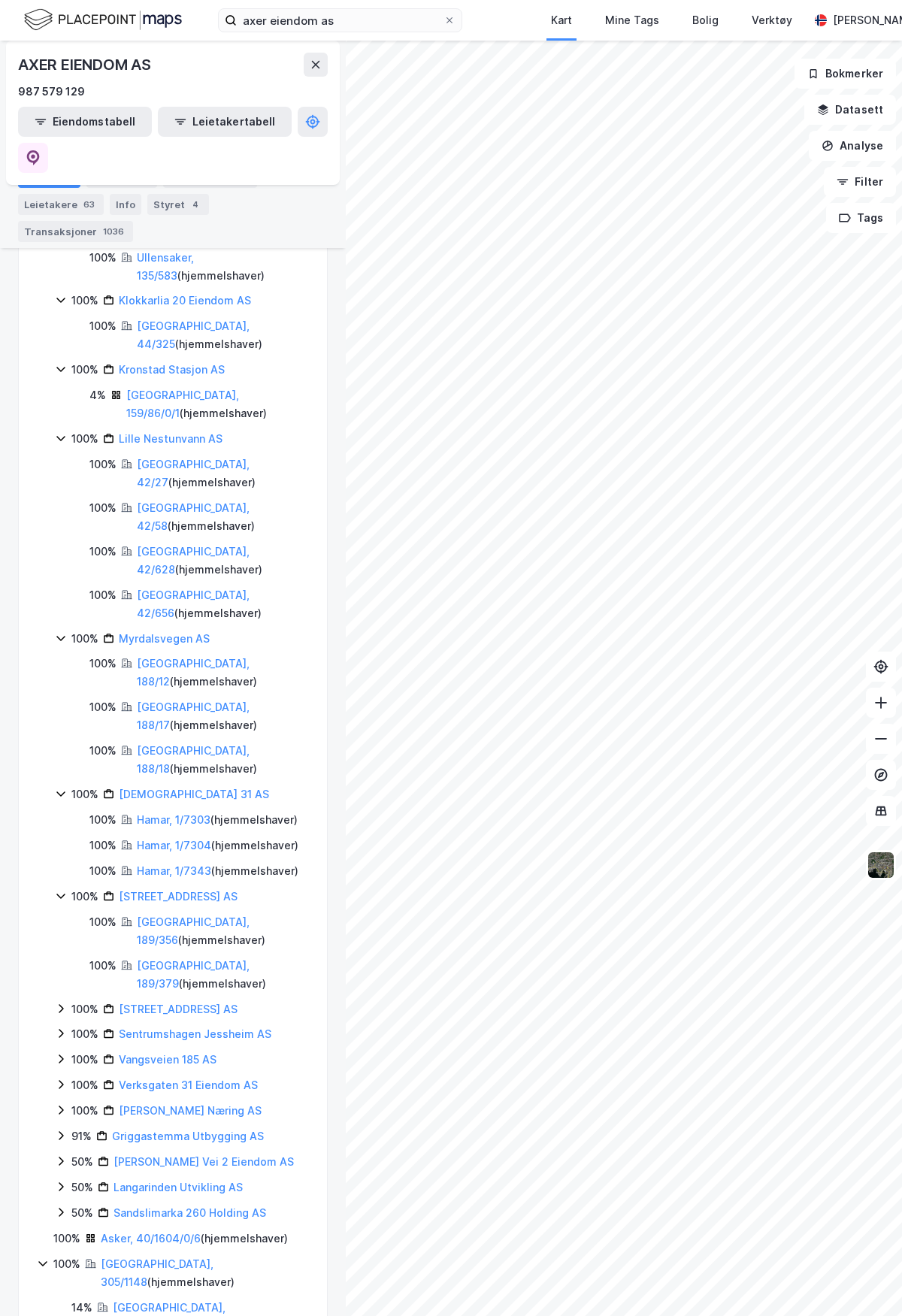
click at [63, 1004] on icon at bounding box center [60, 1009] width 4 height 9
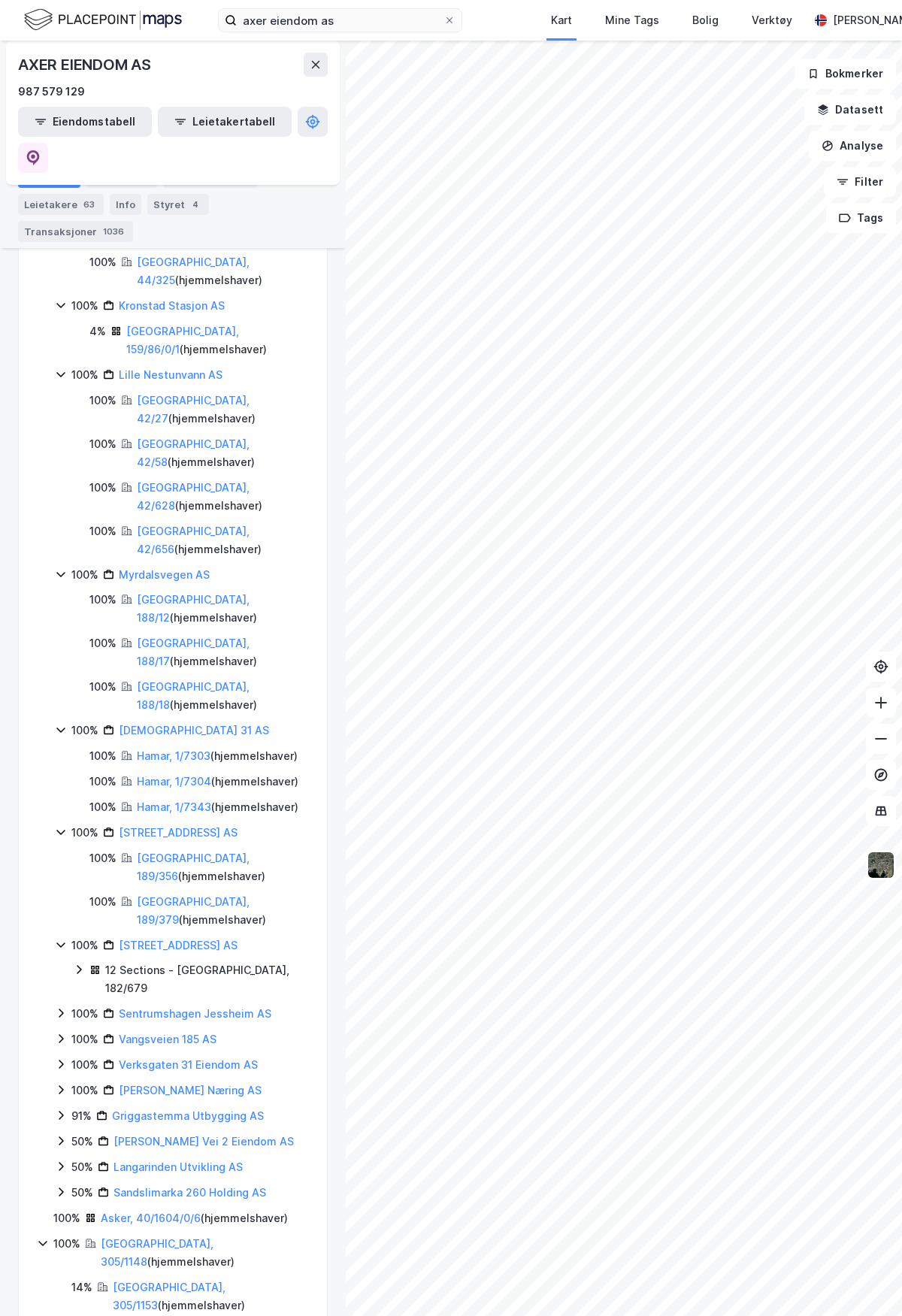
scroll to position [1873, 0]
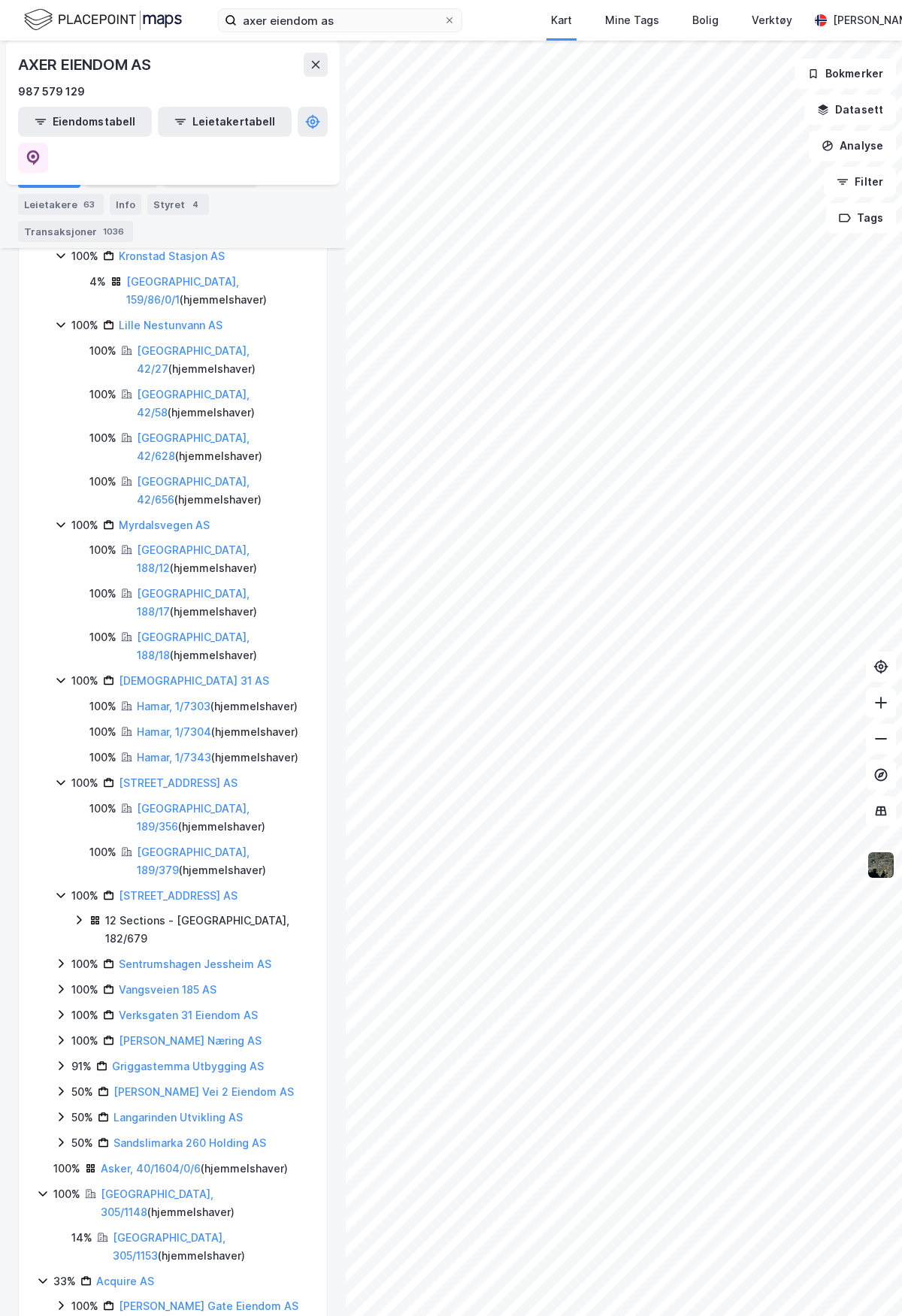
click at [64, 958] on icon at bounding box center [61, 963] width 12 height 12
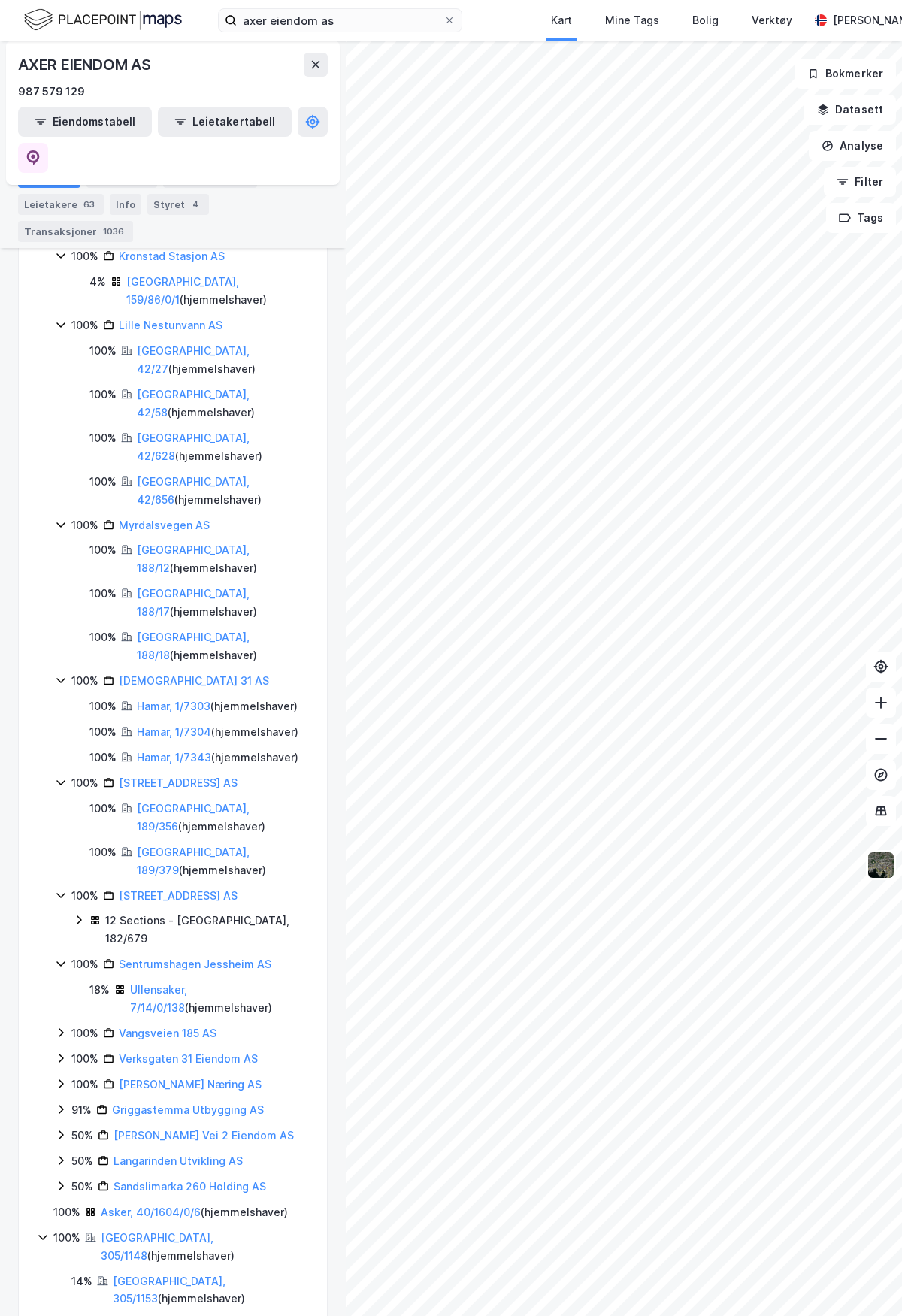
click at [56, 1027] on icon at bounding box center [61, 1033] width 12 height 12
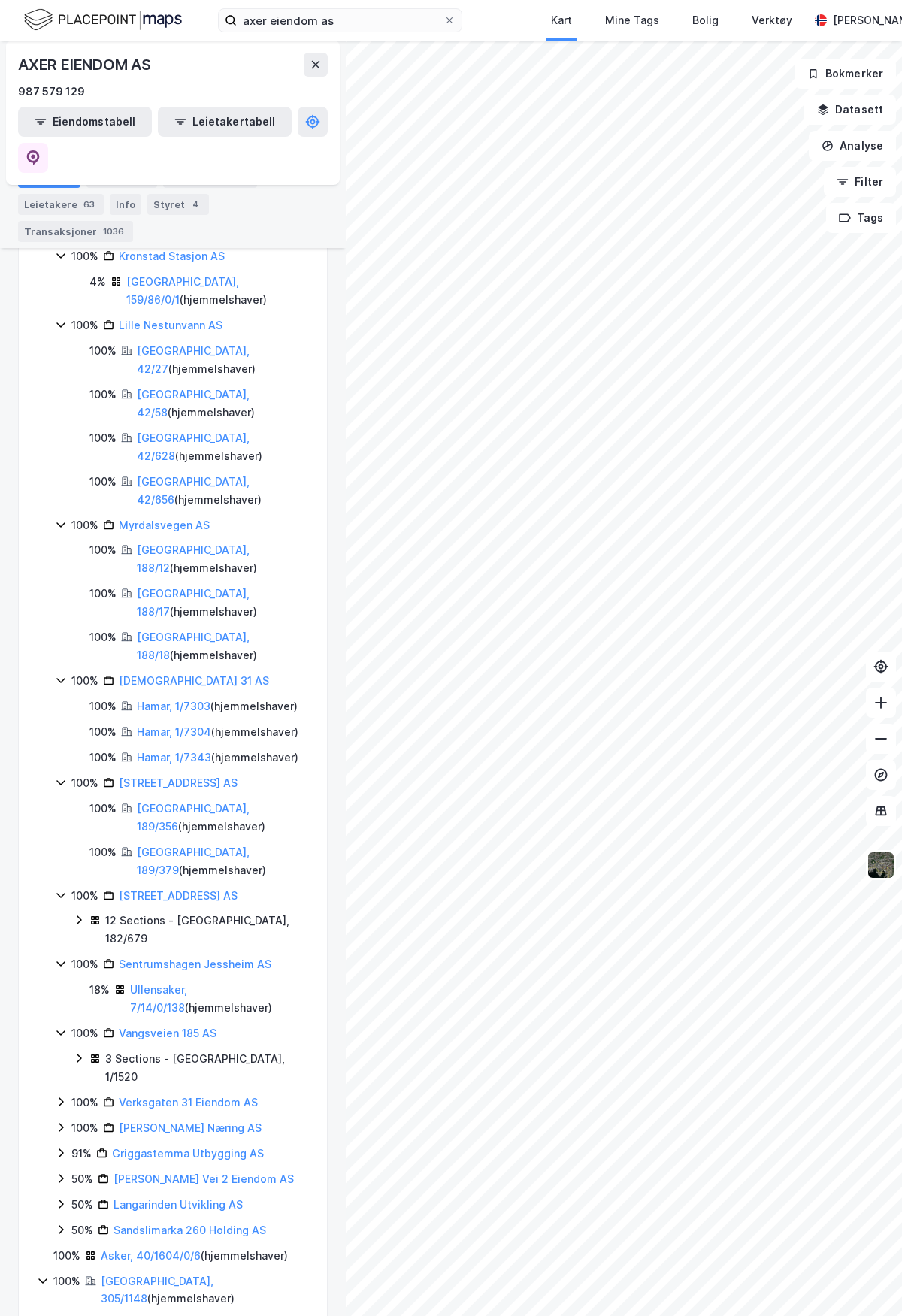
click at [59, 1095] on icon at bounding box center [61, 1101] width 12 height 12
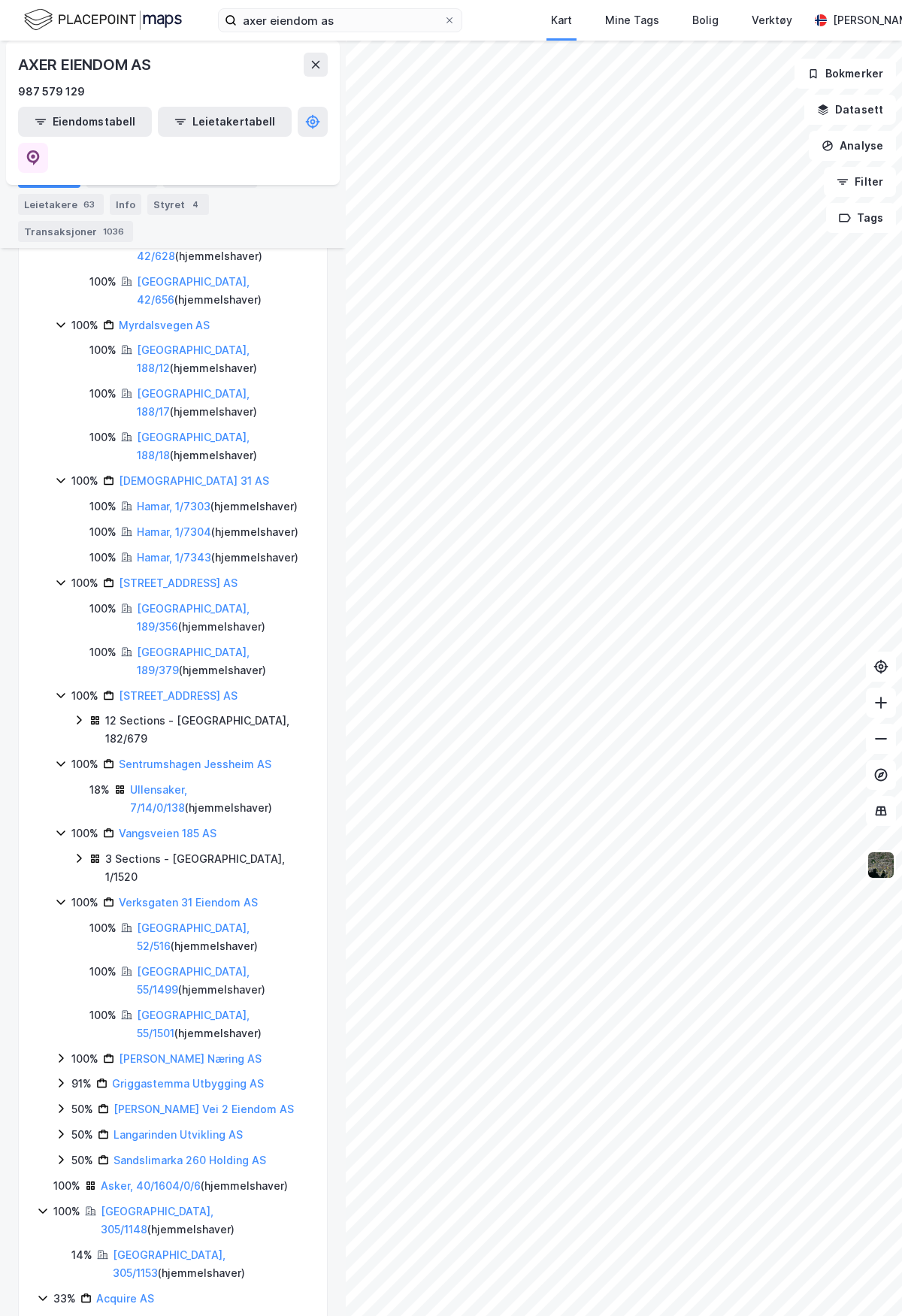
scroll to position [2075, 0]
click at [58, 1050] on icon at bounding box center [61, 1056] width 12 height 12
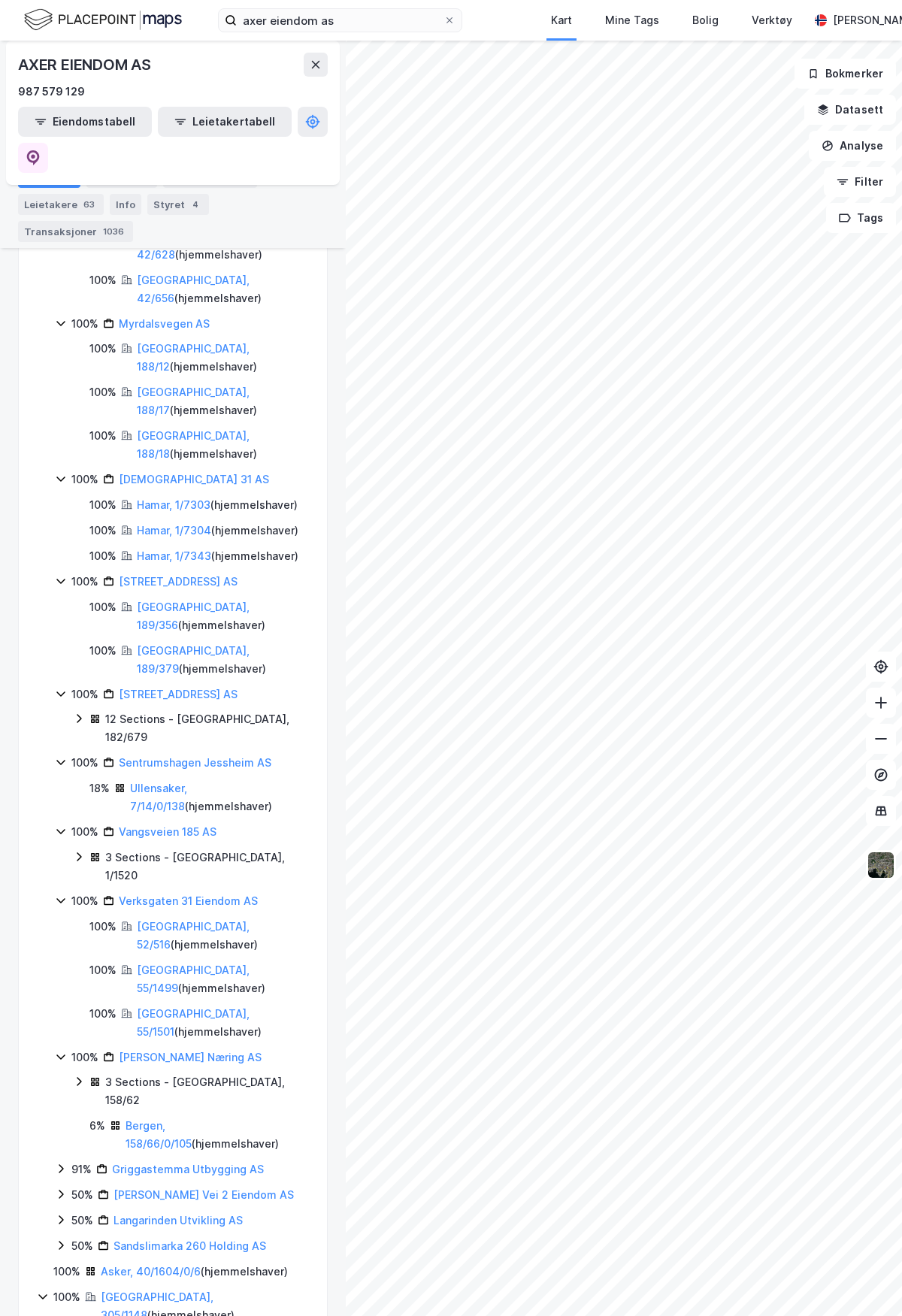
click at [62, 1162] on icon at bounding box center [61, 1168] width 12 height 12
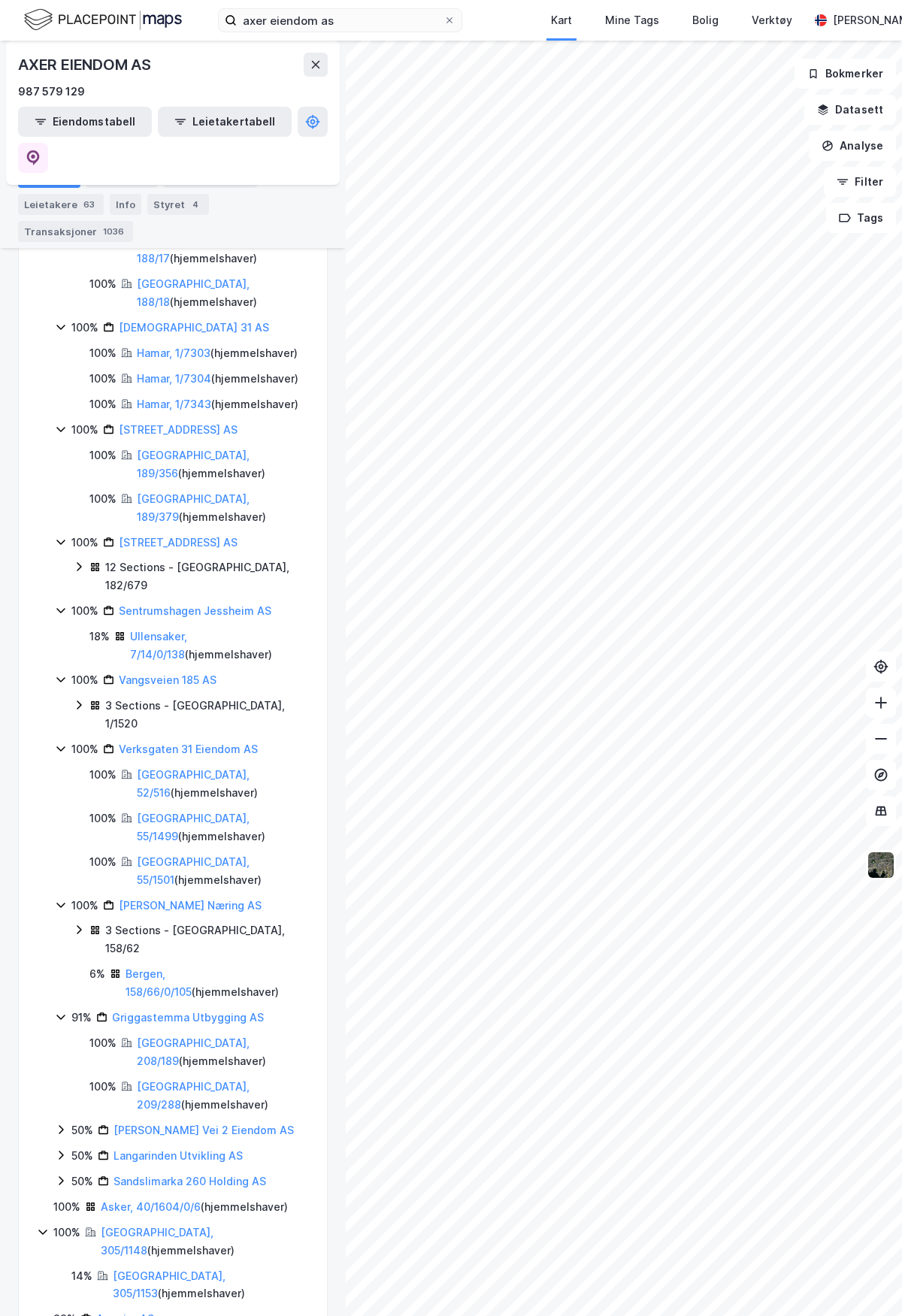
scroll to position [2232, 0]
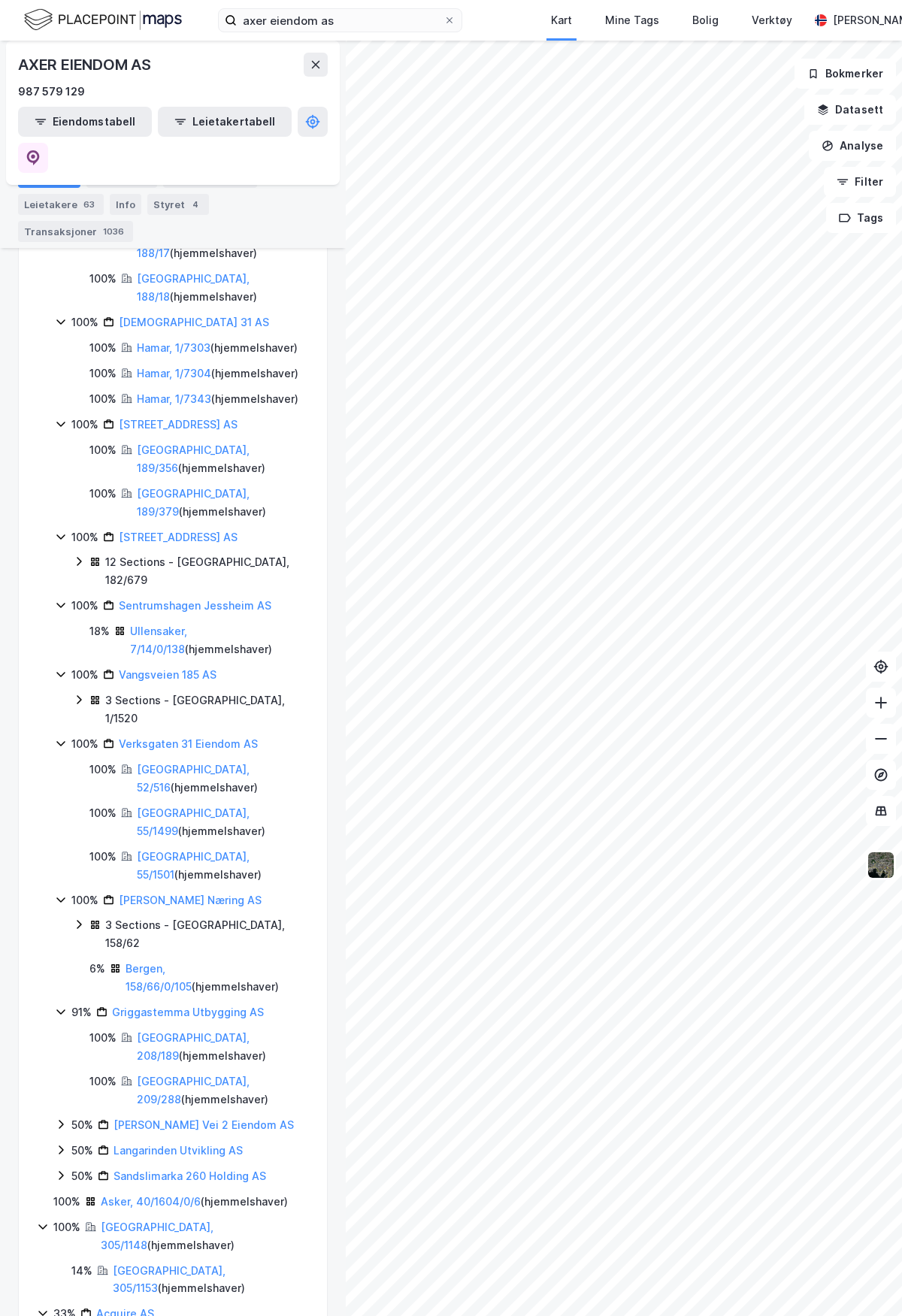
click at [63, 1118] on icon at bounding box center [61, 1124] width 12 height 12
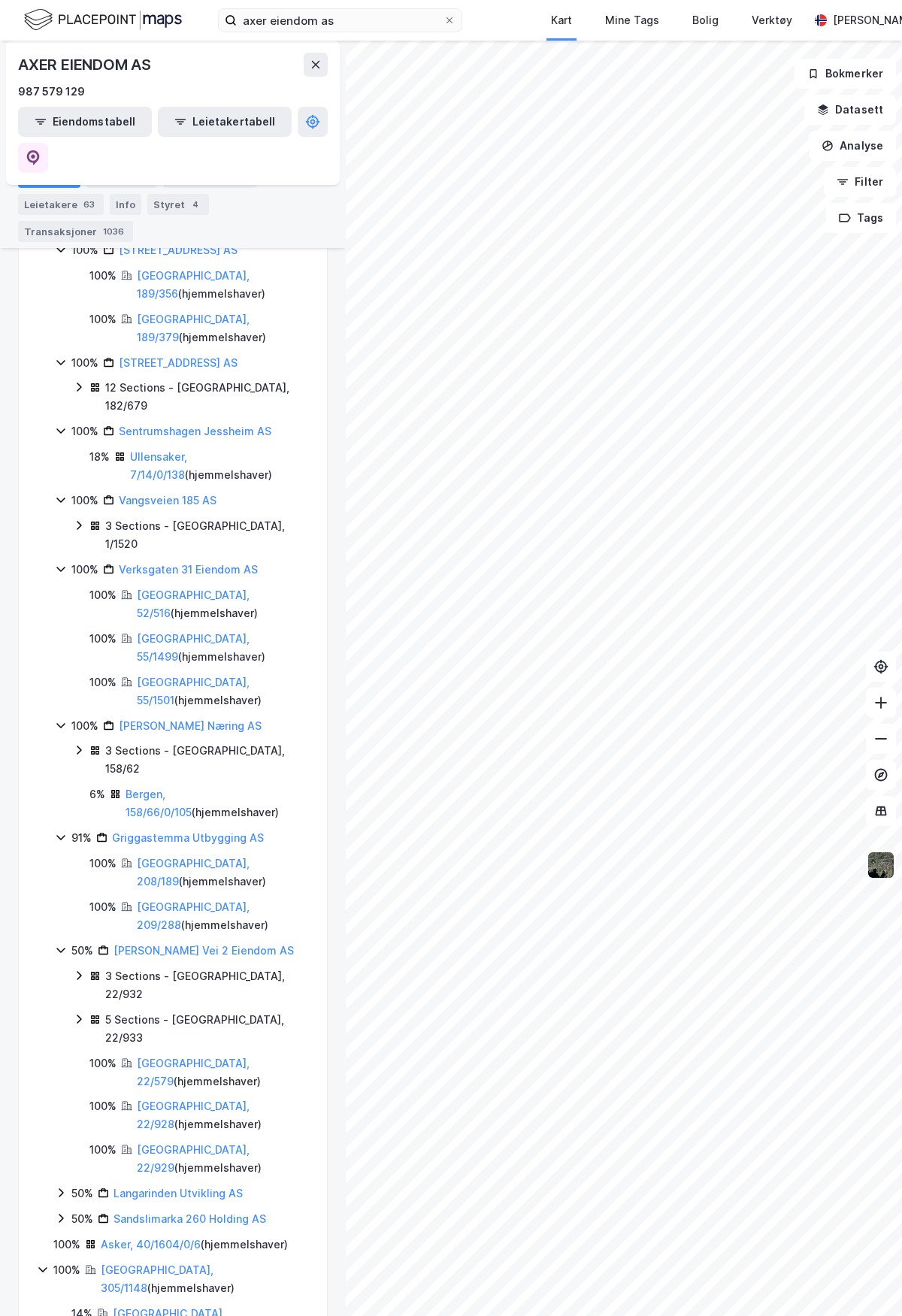
scroll to position [2417, 0]
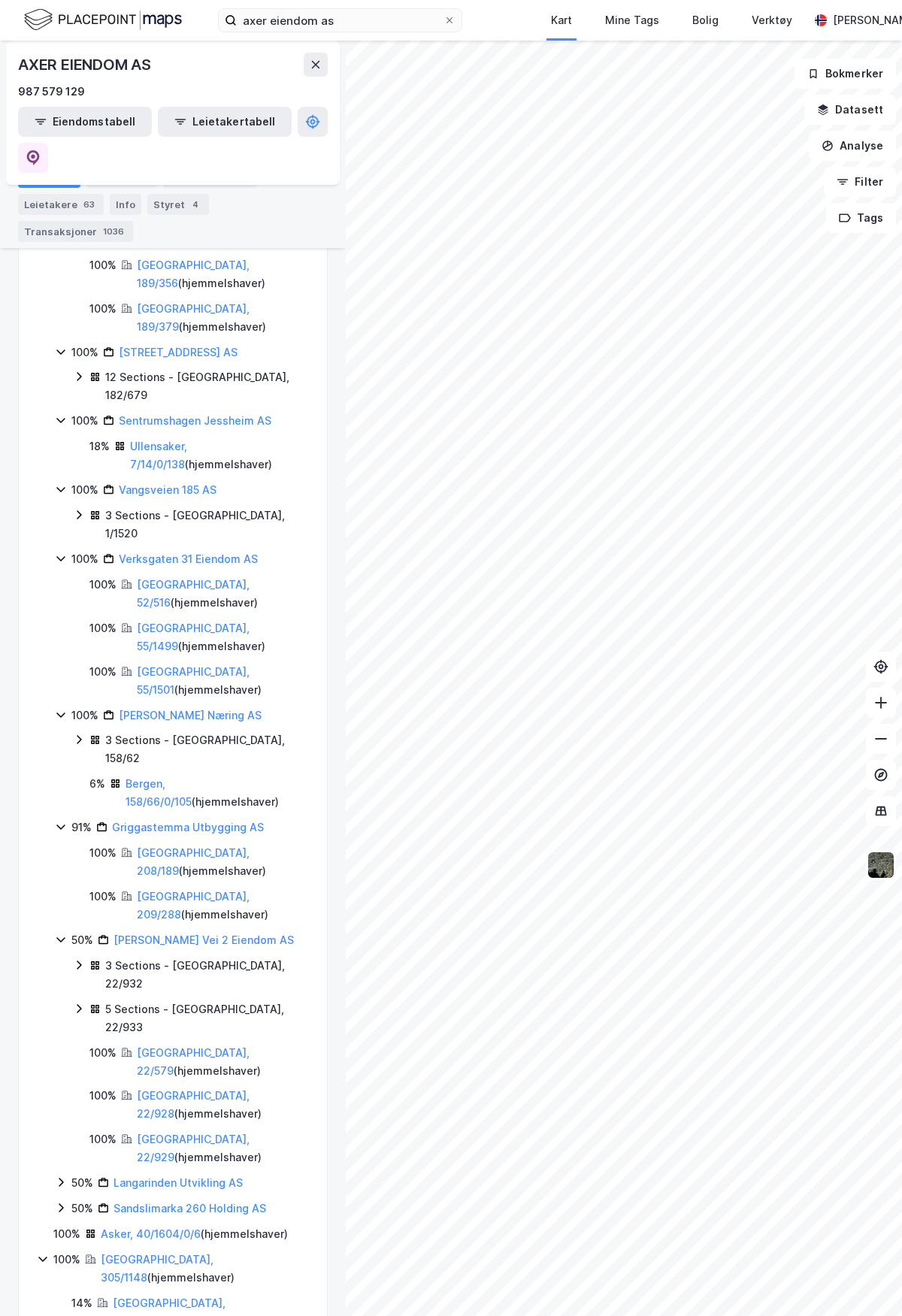
click at [55, 1176] on icon at bounding box center [61, 1182] width 12 height 12
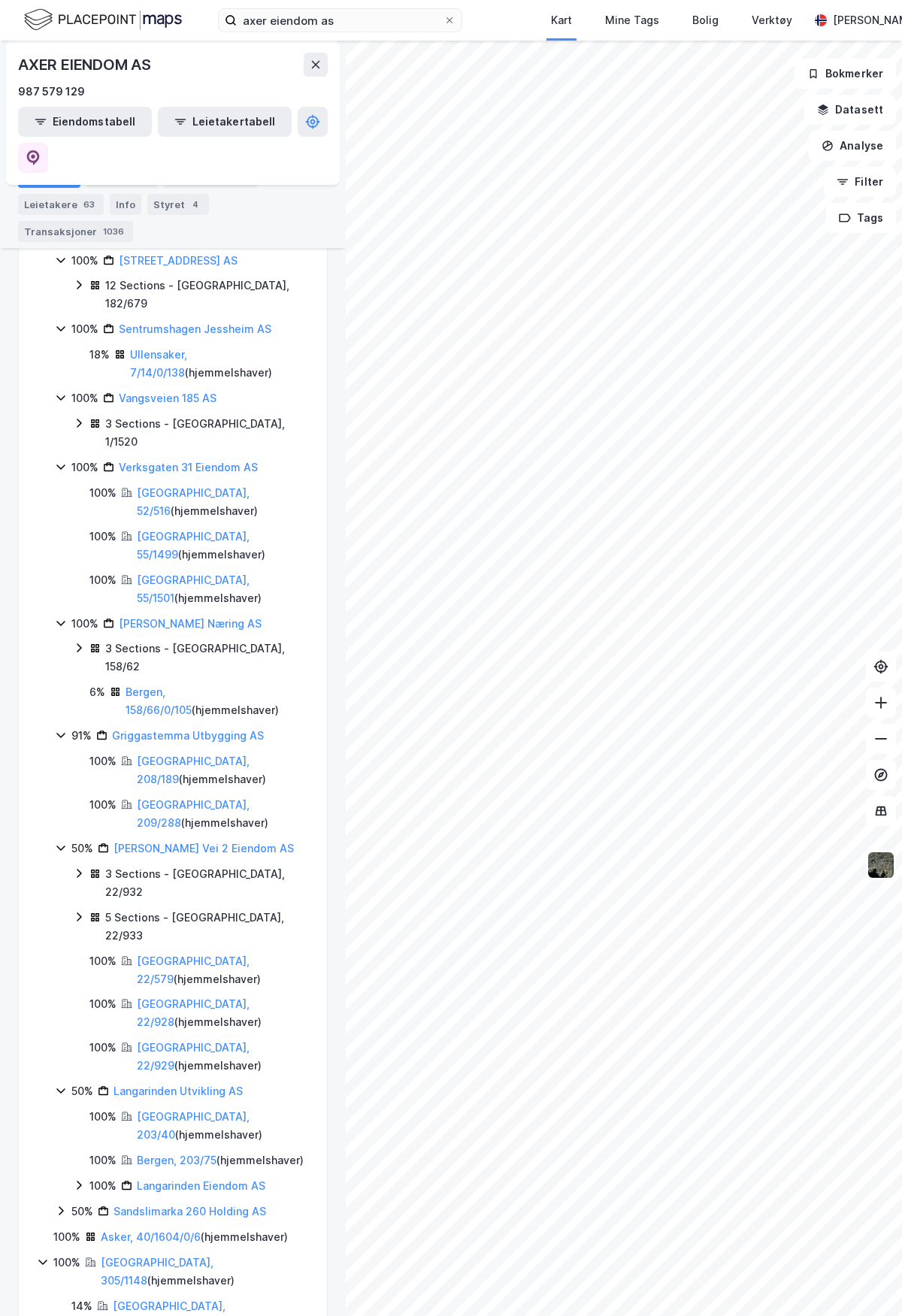
scroll to position [2529, 0]
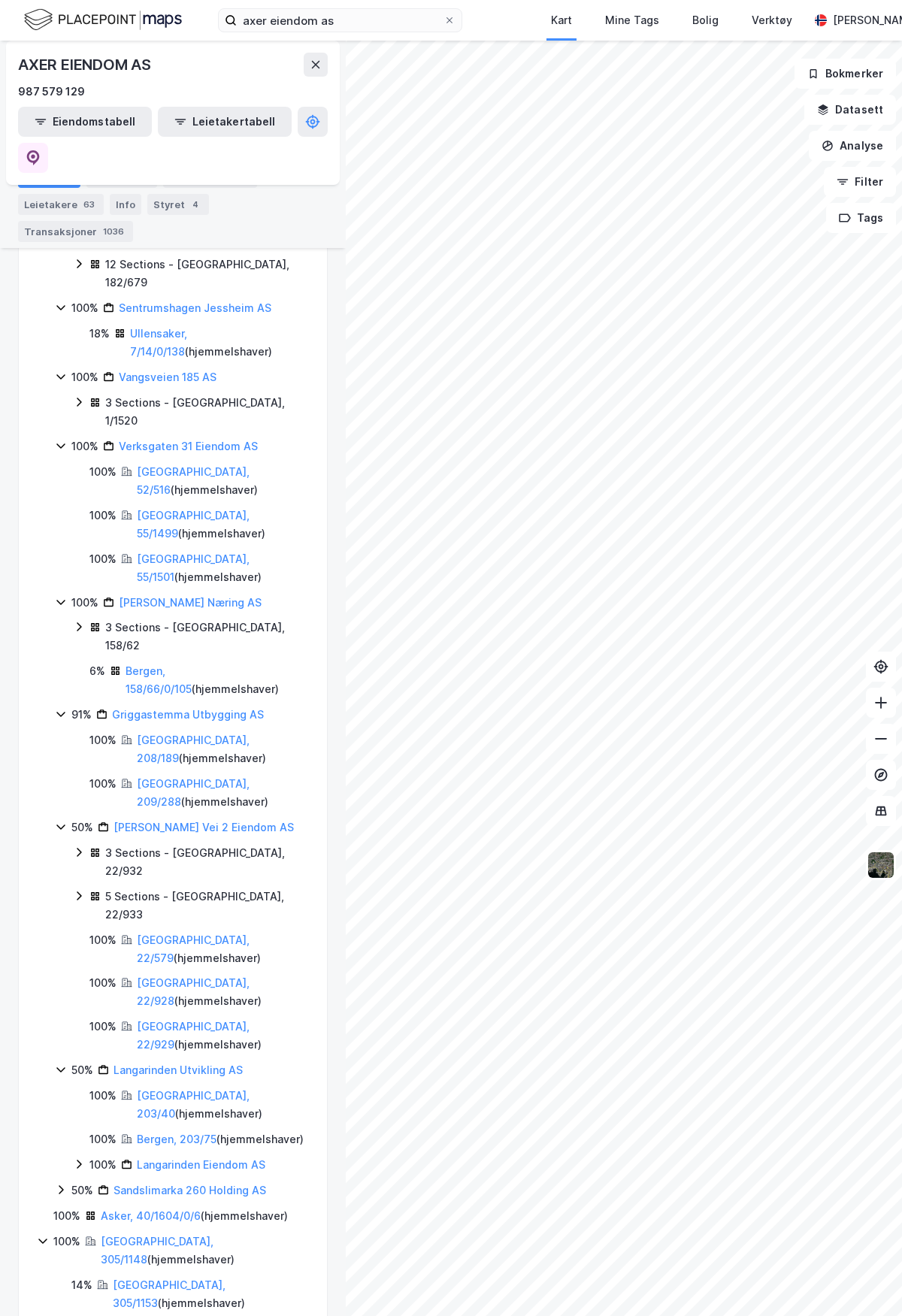
click at [63, 1185] on icon at bounding box center [60, 1189] width 4 height 9
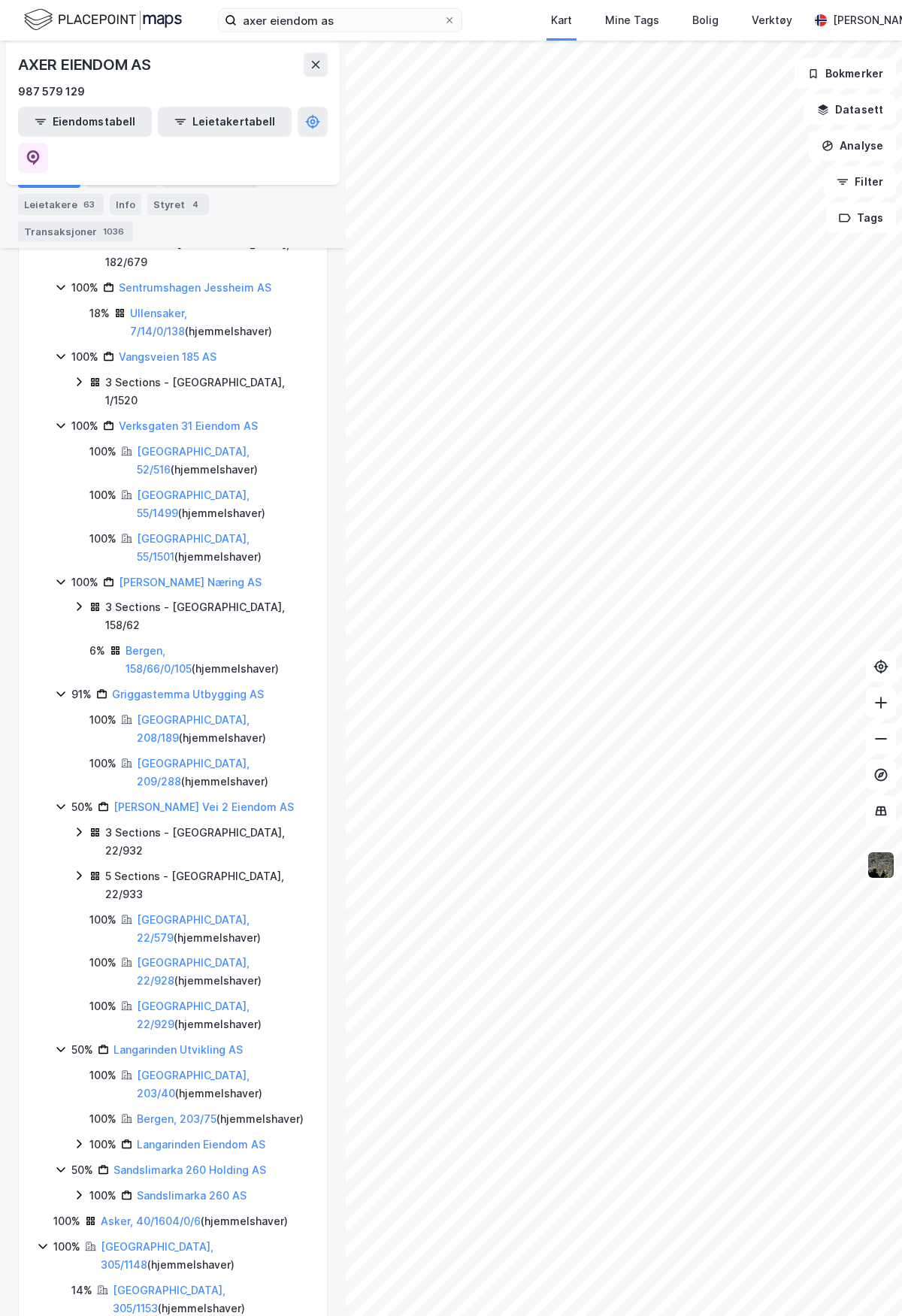
scroll to position [2555, 0]
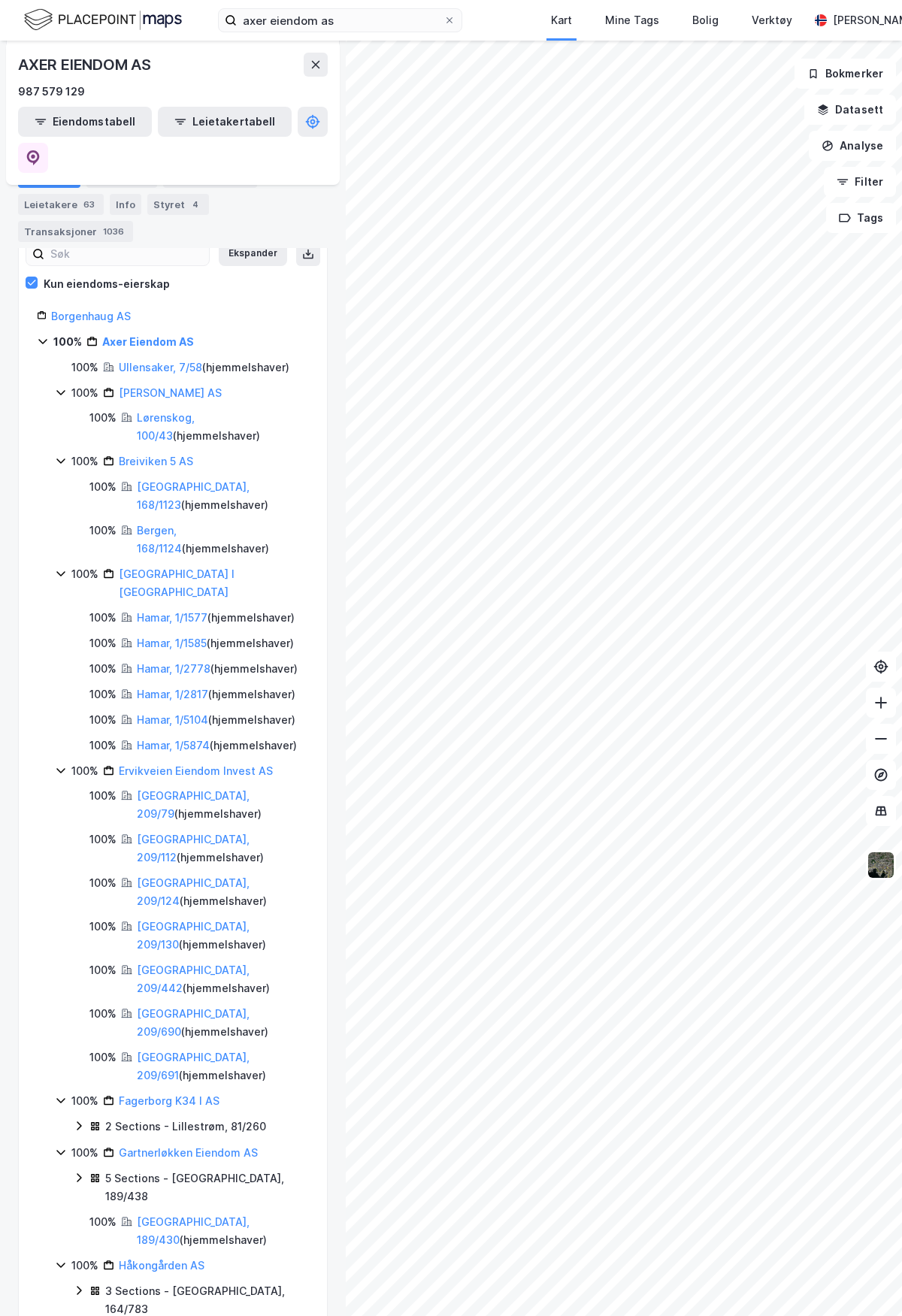
scroll to position [75, 0]
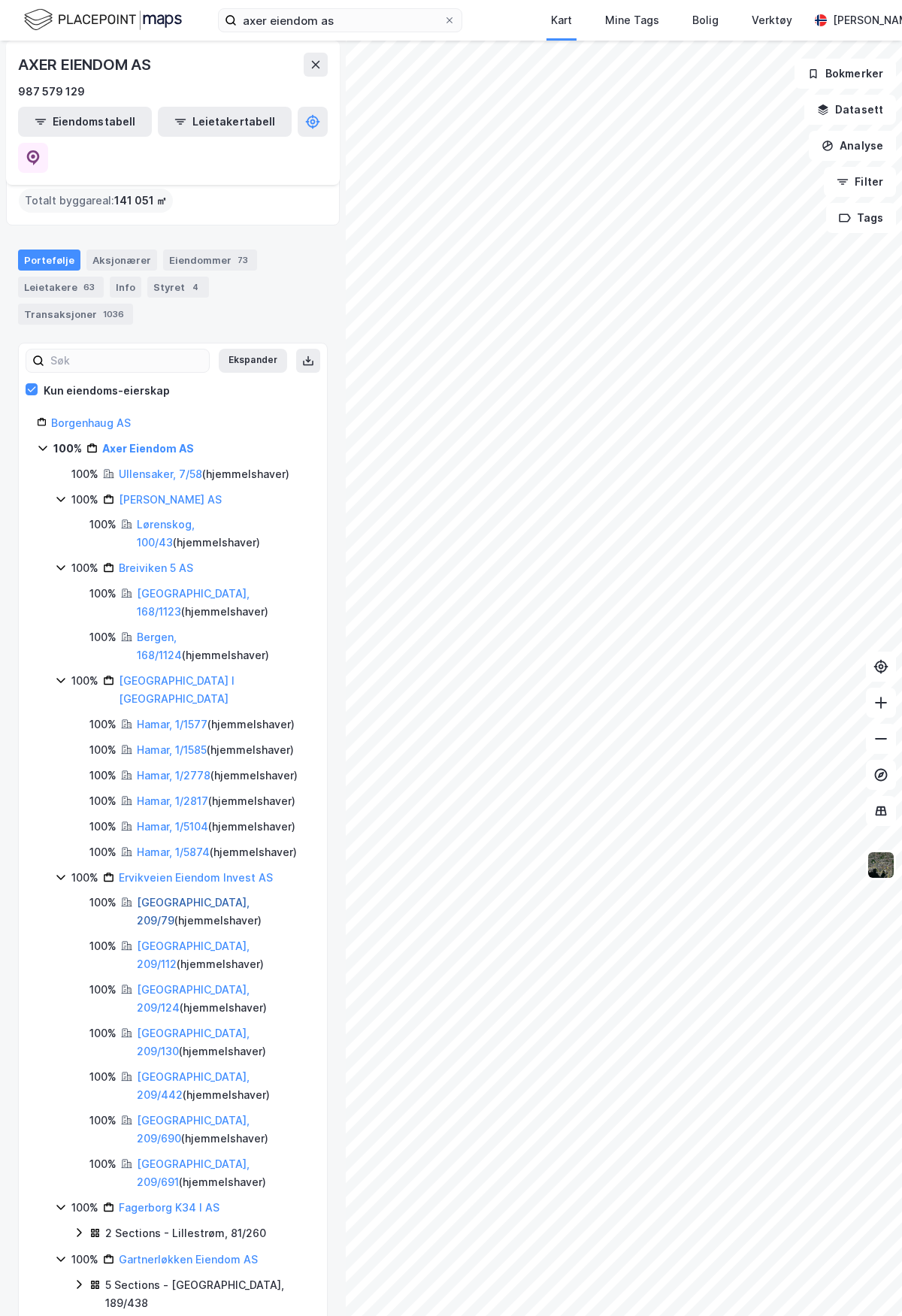
click at [208, 896] on link "[GEOGRAPHIC_DATA], 209/79" at bounding box center [193, 911] width 113 height 31
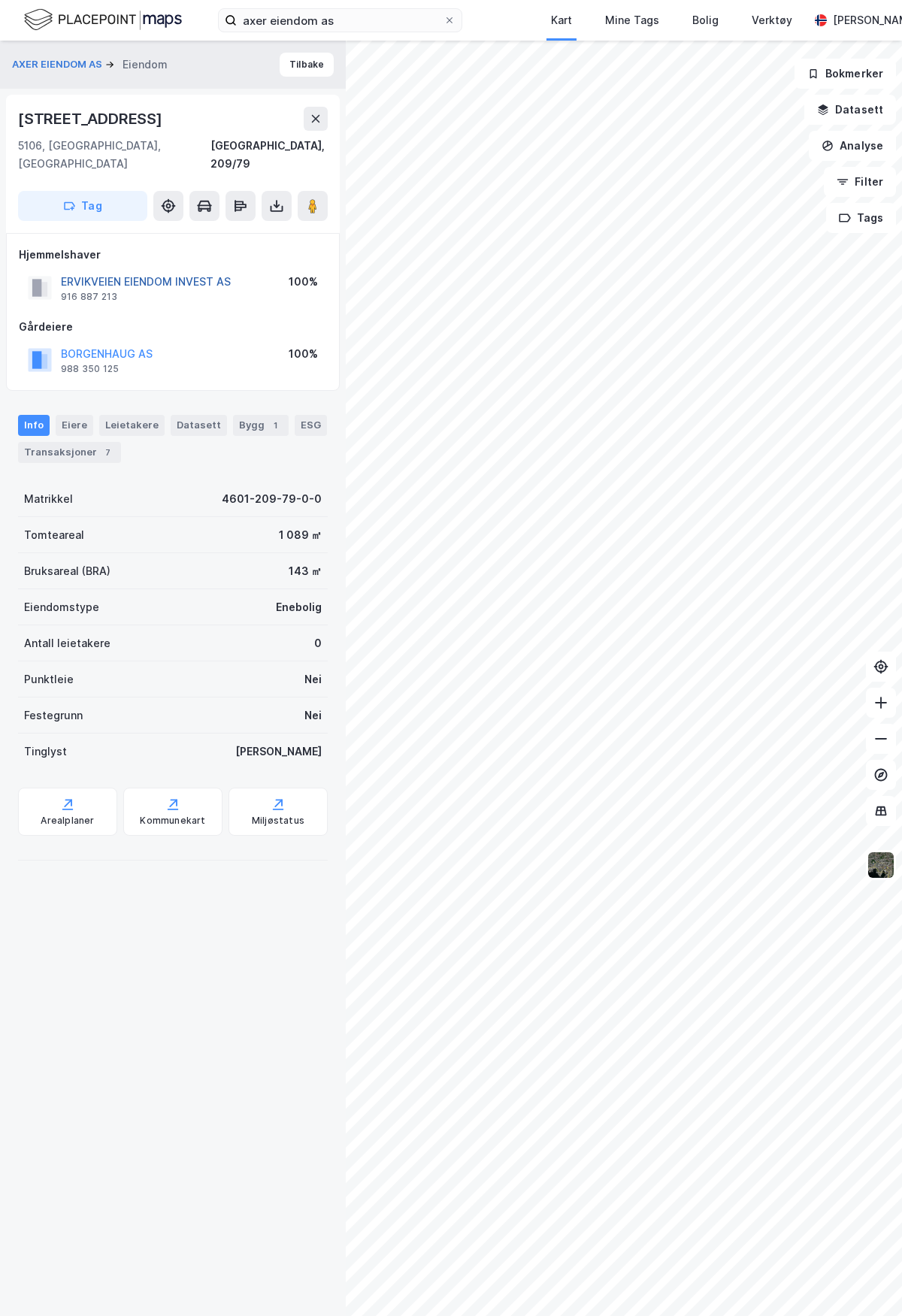
click at [0, 0] on button "ERVIKVEIEN EIENDOM INVEST AS" at bounding box center [0, 0] width 0 height 0
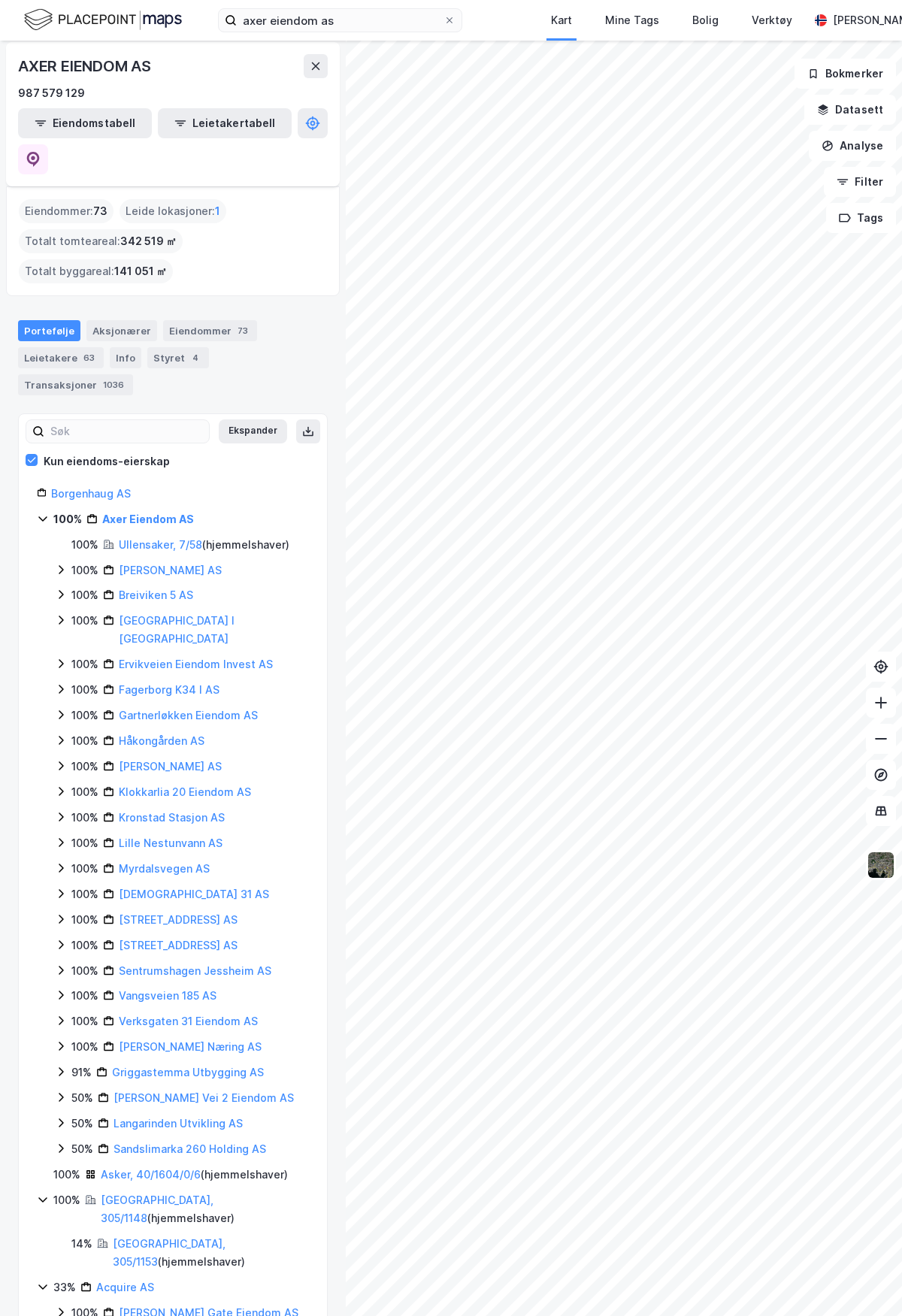
scroll to position [7, 0]
click at [59, 655] on icon at bounding box center [61, 661] width 12 height 12
